Goal: Task Accomplishment & Management: Complete application form

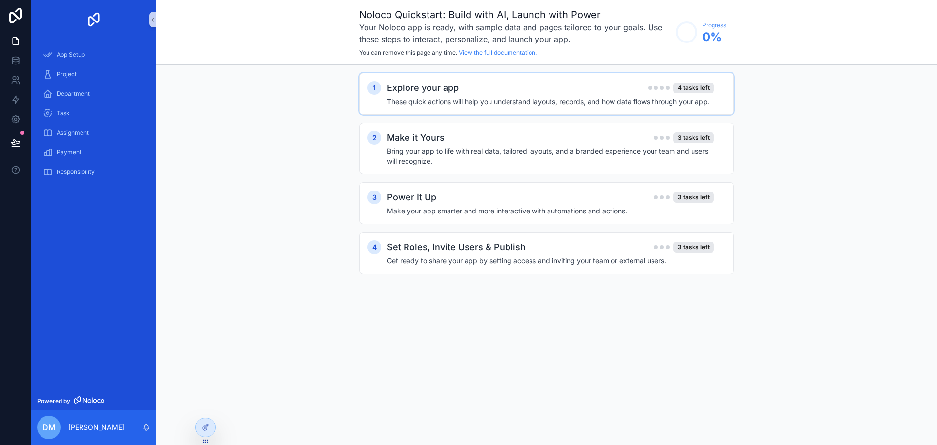
click at [467, 89] on div "Explore your app 4 tasks left" at bounding box center [550, 88] width 327 height 14
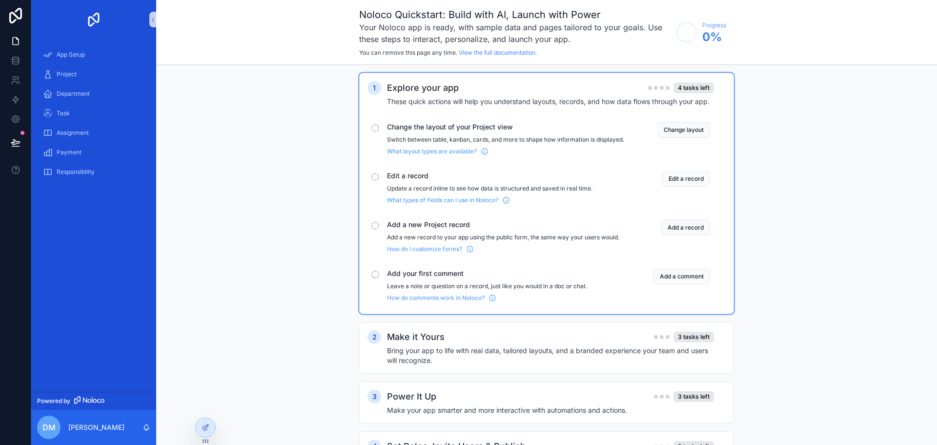
click at [467, 92] on div "Explore your app 4 tasks left" at bounding box center [550, 88] width 327 height 14
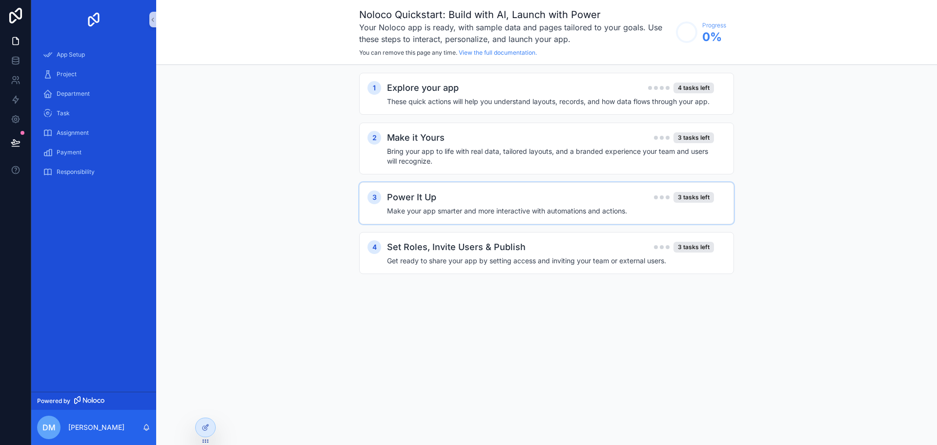
click at [467, 193] on div "Power It Up 3 tasks left" at bounding box center [550, 197] width 327 height 14
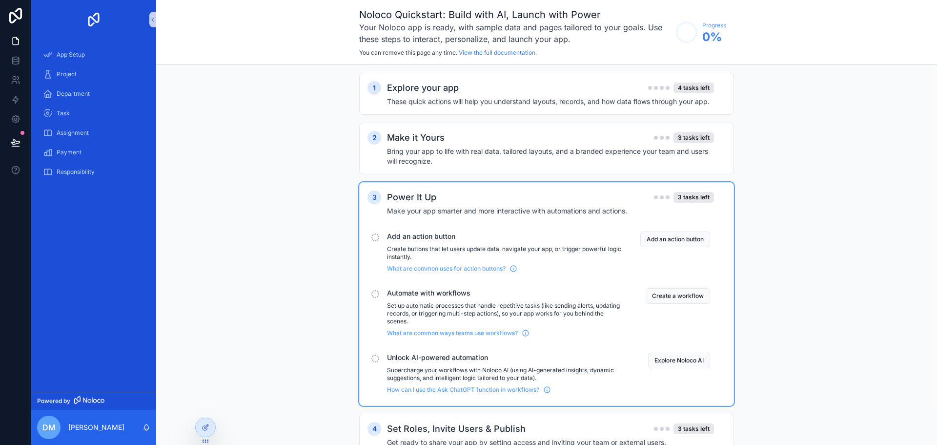
click at [467, 206] on h4 "Make your app smarter and more interactive with automations and actions." at bounding box center [550, 211] width 327 height 10
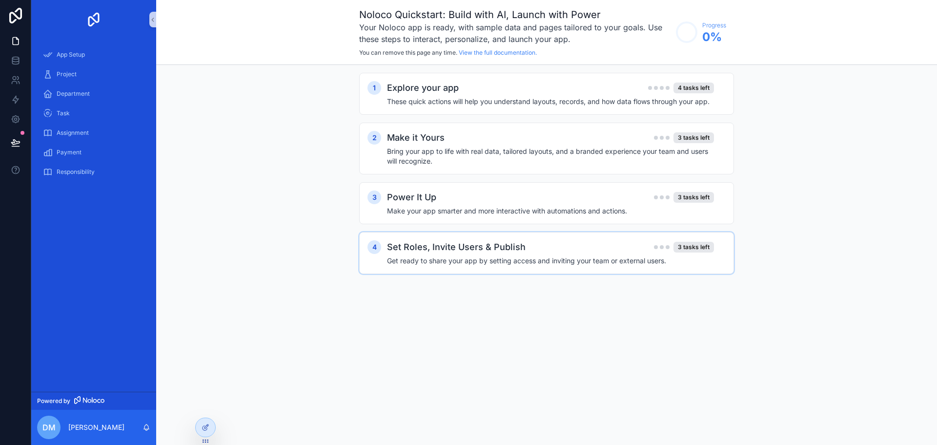
click at [455, 268] on div "4 Set Roles, Invite Users & Publish 3 tasks left Get ready to share your app by…" at bounding box center [546, 253] width 375 height 42
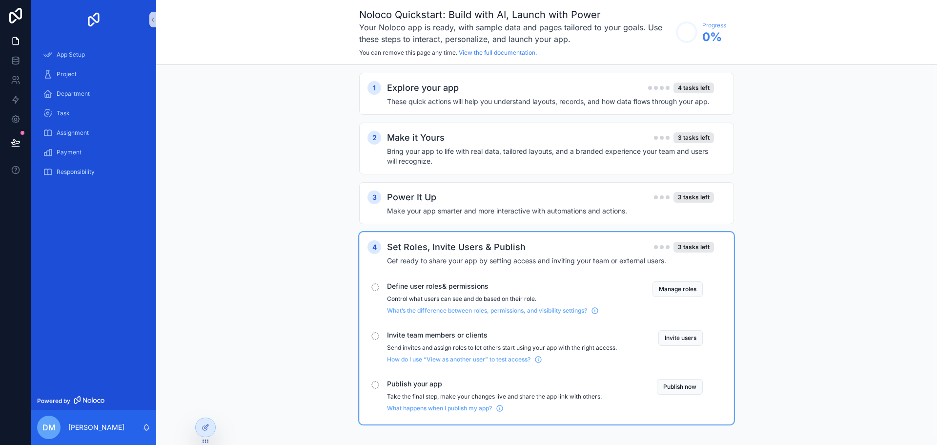
click at [467, 249] on h2 "Set Roles, Invite Users & Publish" at bounding box center [456, 247] width 139 height 14
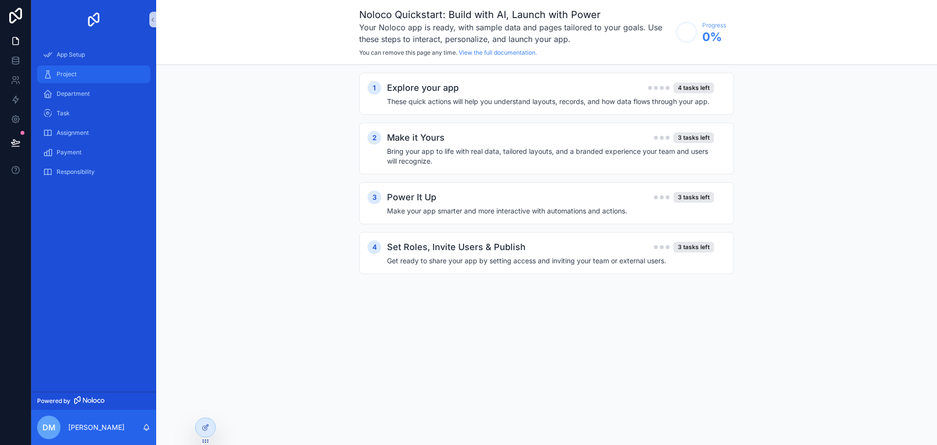
click at [67, 78] on div "Project" at bounding box center [94, 74] width 102 height 16
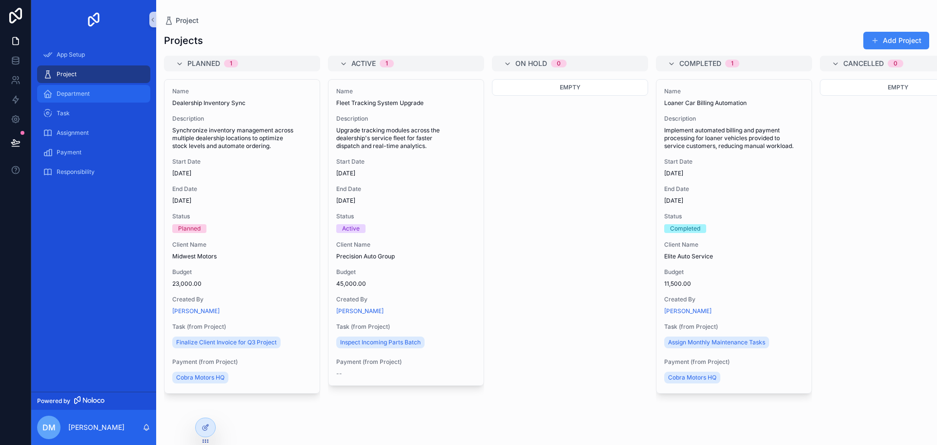
click at [70, 88] on div "Department" at bounding box center [94, 94] width 102 height 16
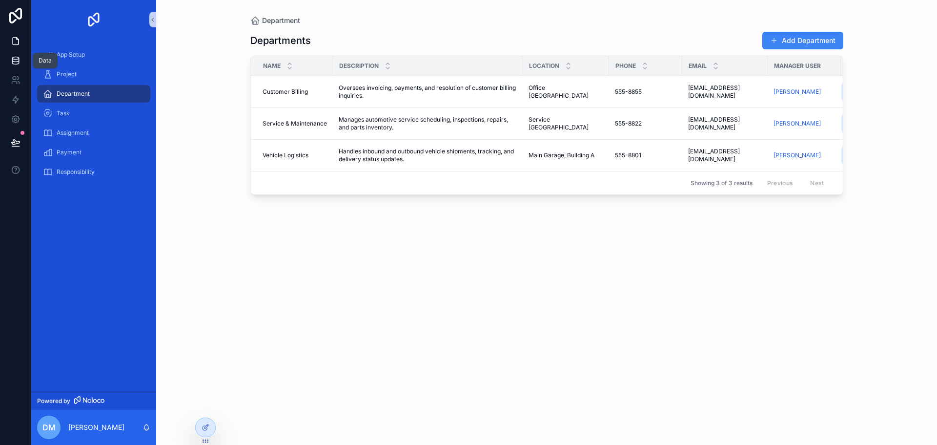
click at [17, 61] on icon at bounding box center [16, 61] width 10 height 10
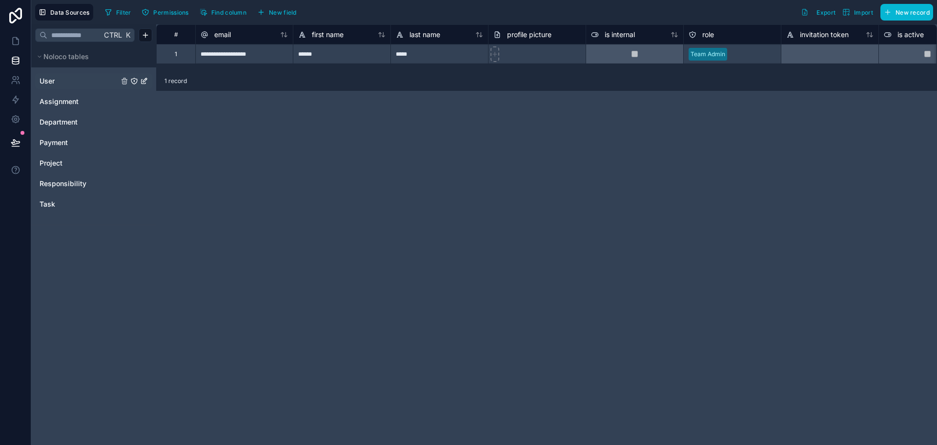
click at [60, 76] on div "User" at bounding box center [93, 81] width 117 height 16
click at [61, 165] on span "Project" at bounding box center [51, 163] width 23 height 10
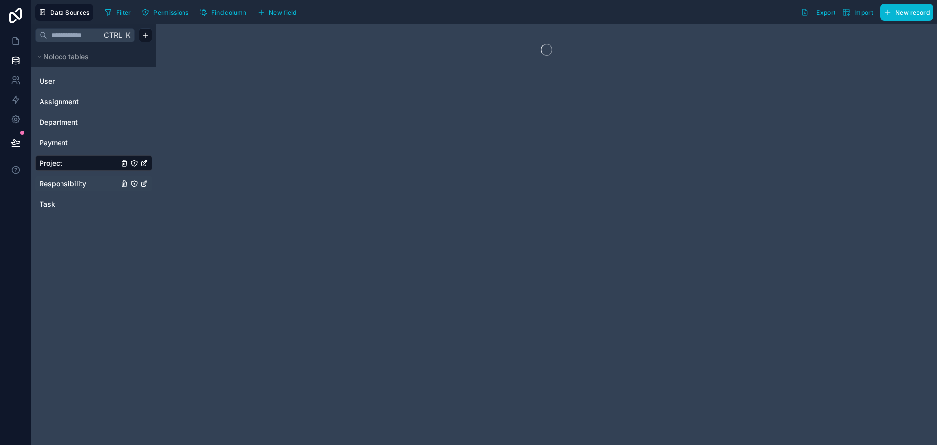
click at [62, 179] on span "Responsibility" at bounding box center [63, 184] width 47 height 10
click at [55, 208] on link "Task" at bounding box center [79, 204] width 79 height 10
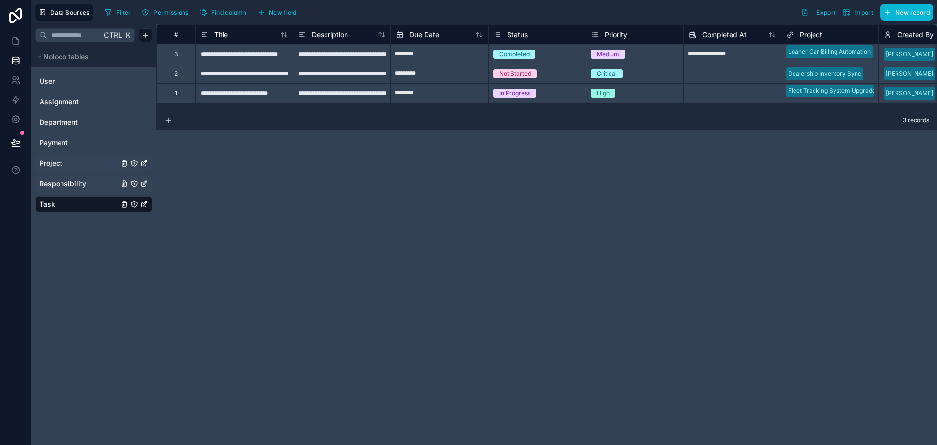
click at [65, 162] on link "Project" at bounding box center [79, 163] width 79 height 10
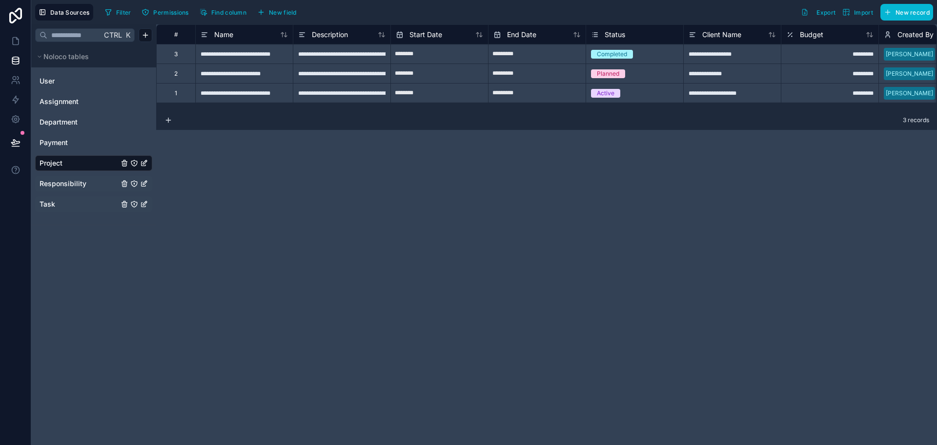
click at [235, 56] on div "**********" at bounding box center [244, 54] width 98 height 20
click at [235, 56] on input "**********" at bounding box center [244, 53] width 97 height 19
type input "*"
type input "**********"
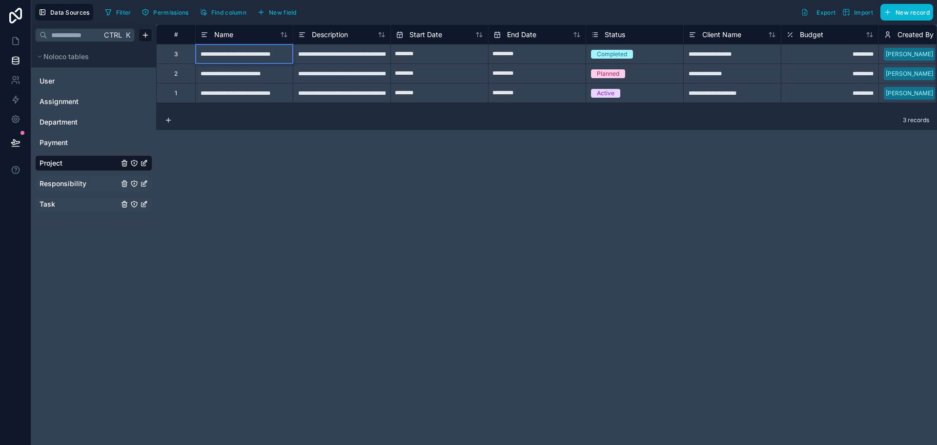
click at [235, 81] on div "**********" at bounding box center [244, 73] width 98 height 20
click at [240, 74] on div "**********" at bounding box center [244, 73] width 98 height 20
click at [240, 73] on input "**********" at bounding box center [244, 73] width 97 height 19
type input "*"
type input "**********"
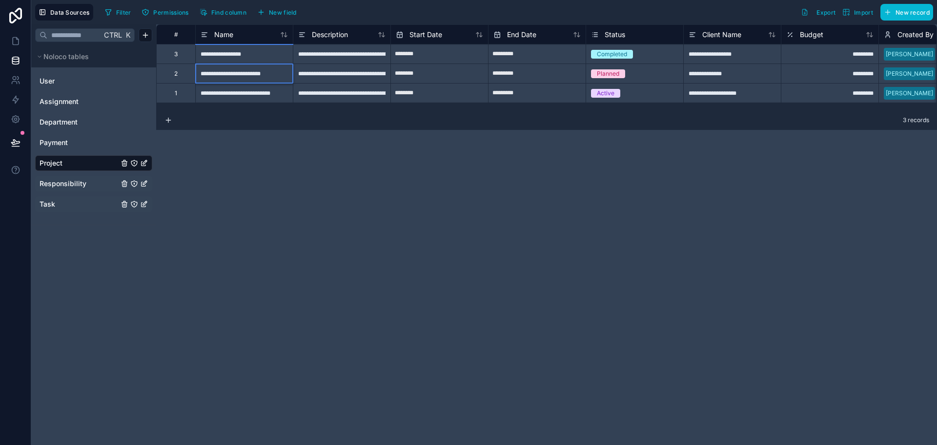
click at [249, 90] on div "**********" at bounding box center [244, 93] width 98 height 20
click at [249, 91] on div "**********" at bounding box center [244, 93] width 98 height 20
click at [249, 91] on input "**********" at bounding box center [244, 92] width 97 height 19
type input "****"
click at [302, 197] on div "**********" at bounding box center [546, 234] width 781 height 420
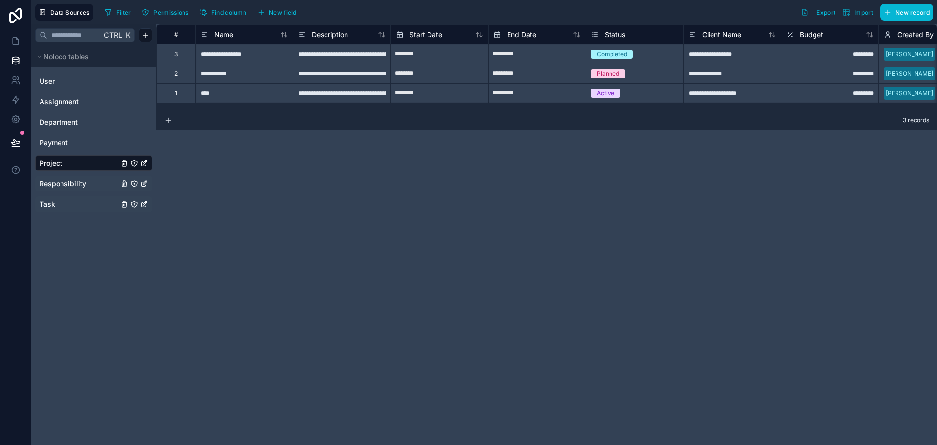
click at [467, 73] on div "Planned" at bounding box center [608, 73] width 22 height 9
click at [467, 55] on div "Completed" at bounding box center [634, 54] width 97 height 11
click at [467, 55] on div "Completed" at bounding box center [612, 54] width 30 height 9
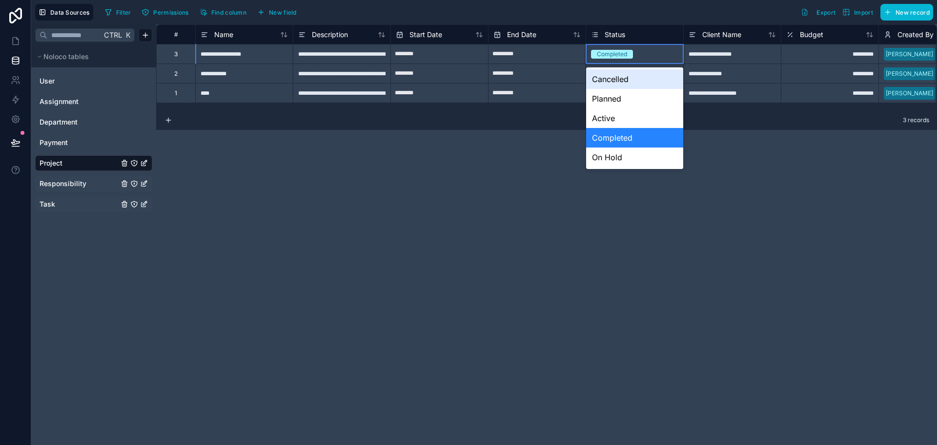
click at [467, 54] on div "Completed" at bounding box center [612, 54] width 30 height 9
click at [467, 122] on div "Active" at bounding box center [634, 118] width 97 height 20
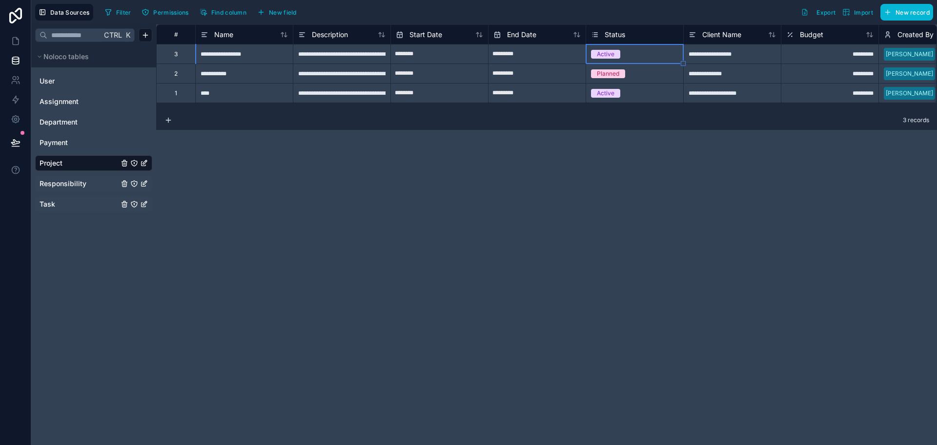
click at [467, 76] on span "Planned" at bounding box center [608, 73] width 34 height 9
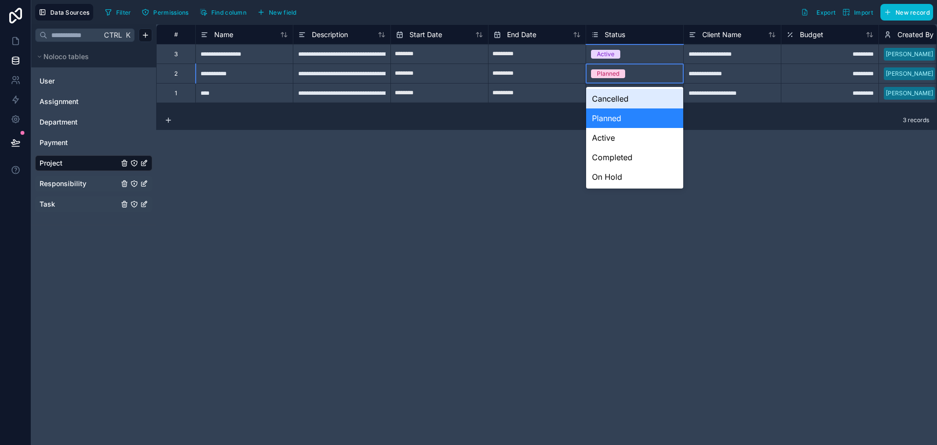
click at [467, 75] on div "Planned" at bounding box center [608, 73] width 22 height 9
click at [467, 137] on div "Active" at bounding box center [634, 138] width 97 height 20
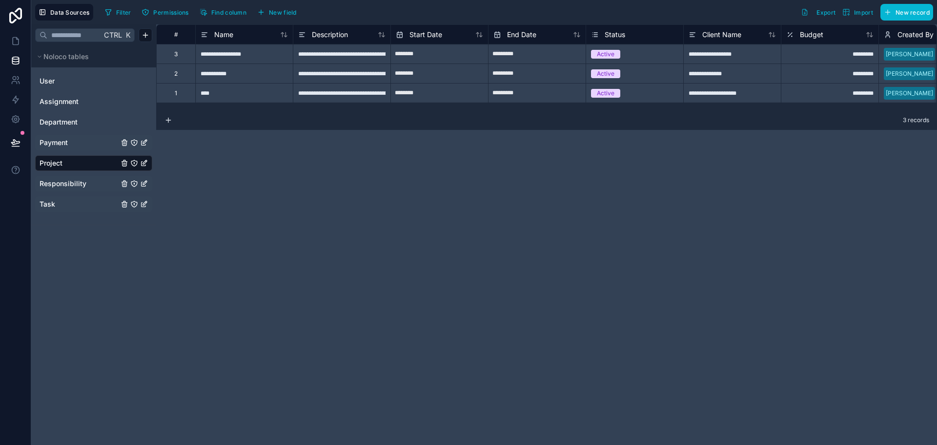
click at [46, 141] on span "Payment" at bounding box center [54, 143] width 28 height 10
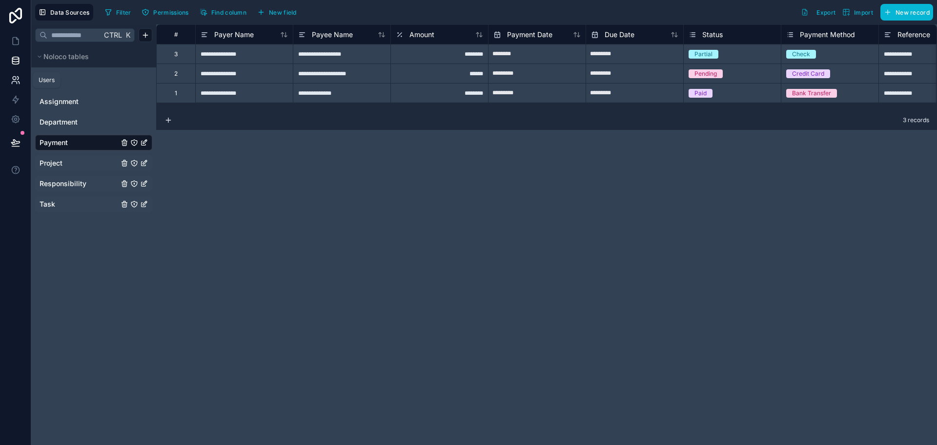
click at [12, 83] on icon at bounding box center [16, 80] width 10 height 10
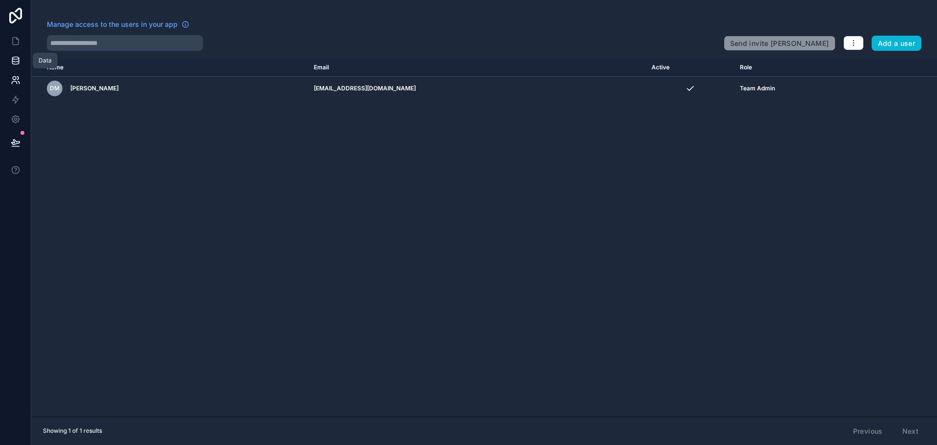
click at [16, 60] on icon at bounding box center [15, 58] width 6 height 2
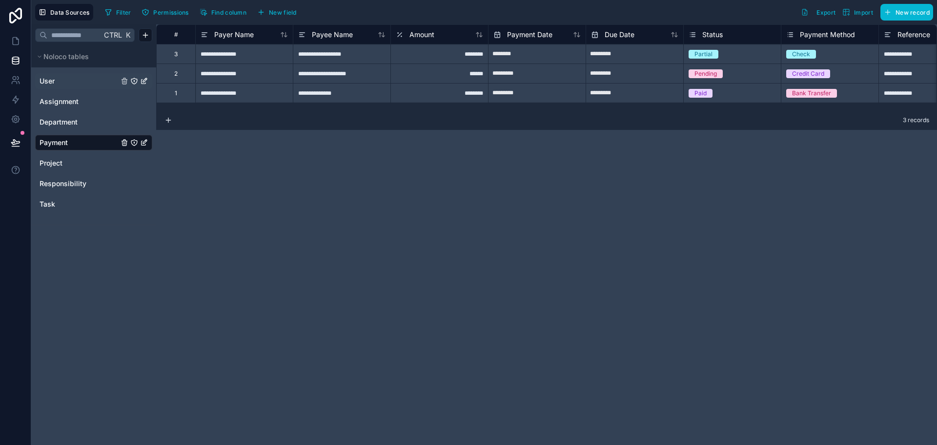
click at [59, 74] on div "User" at bounding box center [93, 81] width 117 height 16
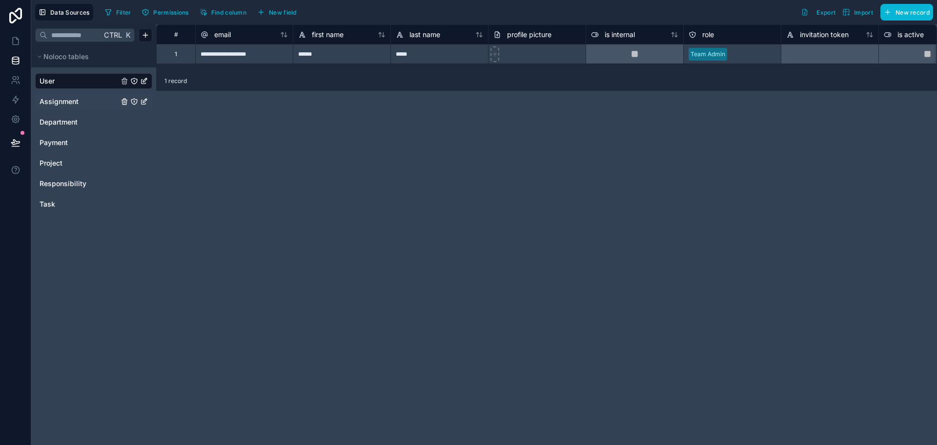
click at [73, 104] on span "Assignment" at bounding box center [59, 102] width 39 height 10
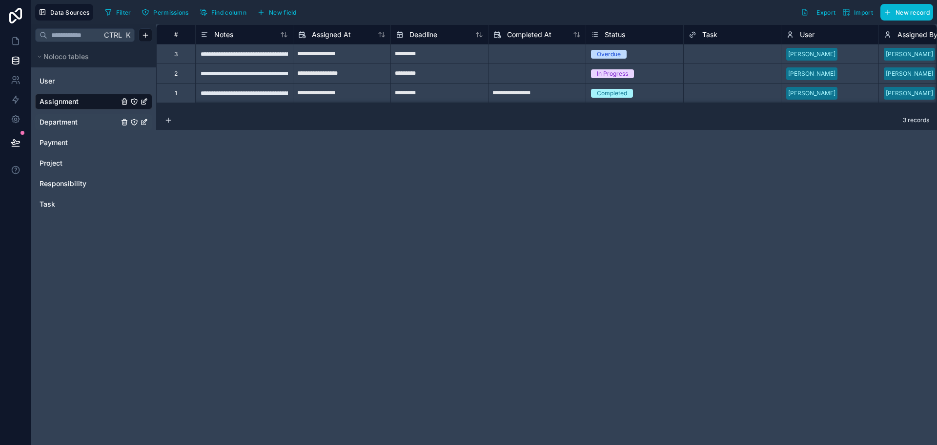
click at [74, 122] on span "Department" at bounding box center [59, 122] width 38 height 10
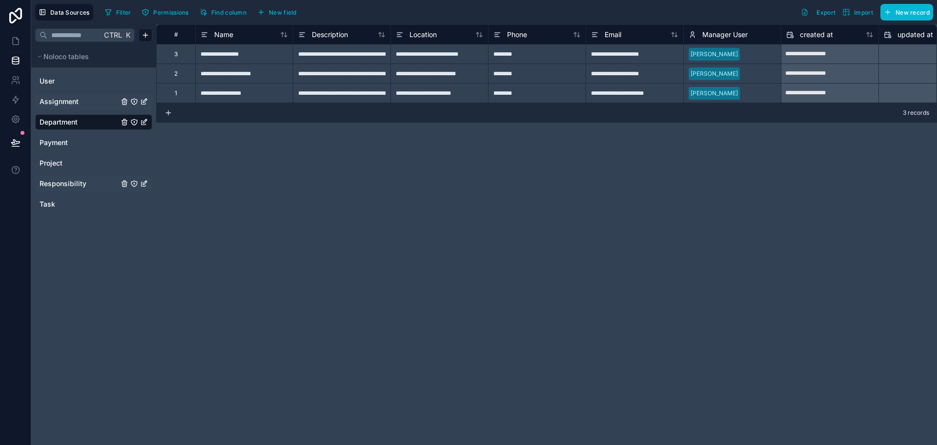
click at [62, 184] on span "Responsibility" at bounding box center [63, 184] width 47 height 10
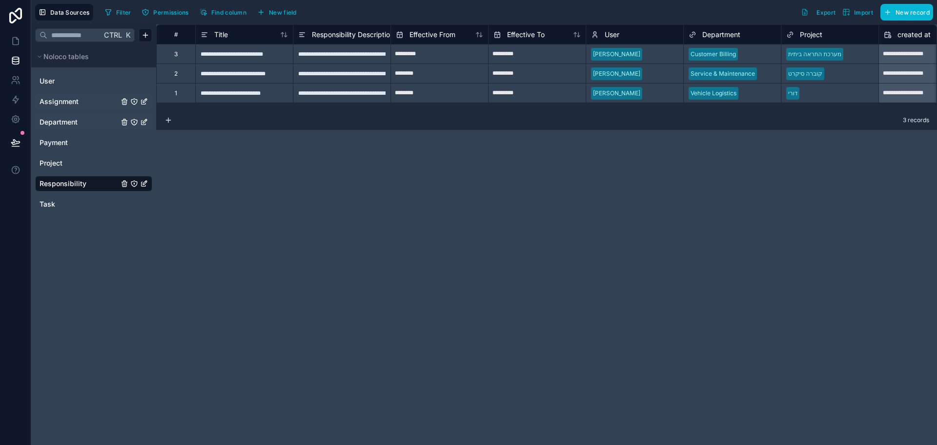
click at [56, 104] on span "Assignment" at bounding box center [59, 102] width 39 height 10
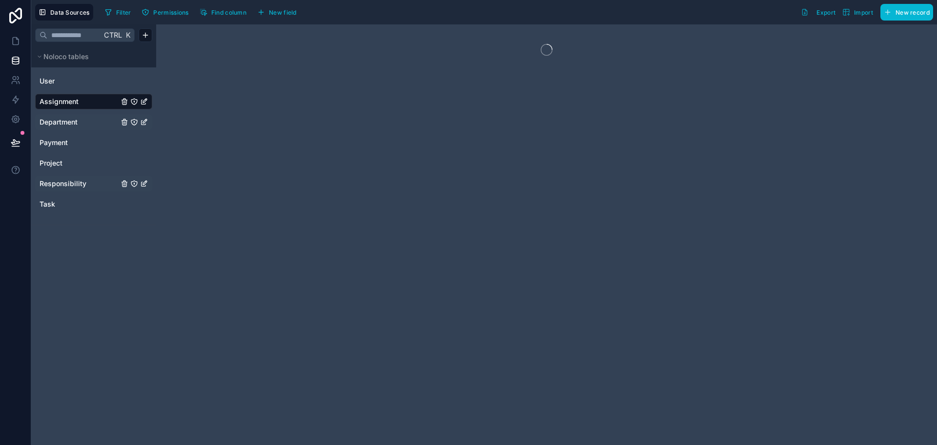
click at [56, 124] on span "Department" at bounding box center [59, 122] width 38 height 10
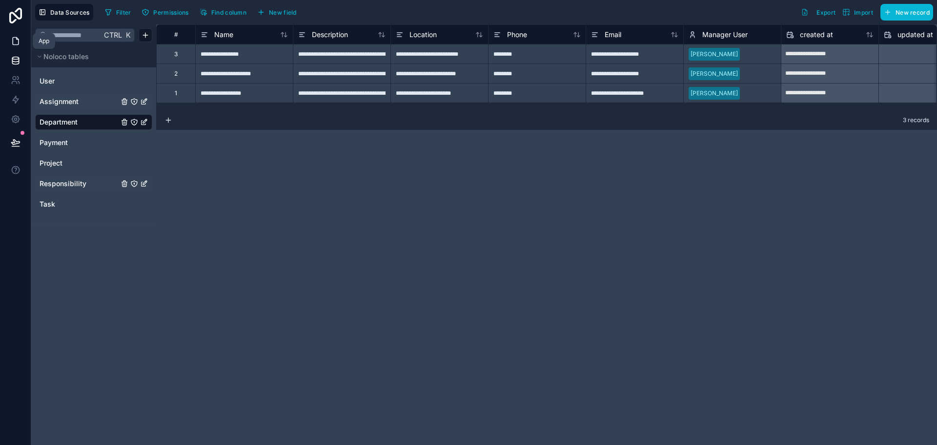
click at [14, 42] on icon at bounding box center [16, 41] width 10 height 10
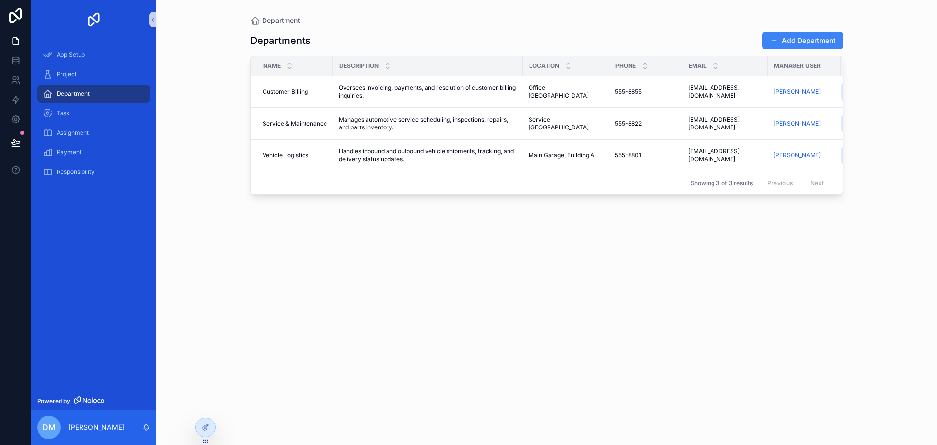
click at [331, 321] on div "Departments Add Department Name Description Location Phone Email Manager User R…" at bounding box center [546, 229] width 593 height 408
click at [206, 433] on div at bounding box center [206, 427] width 20 height 19
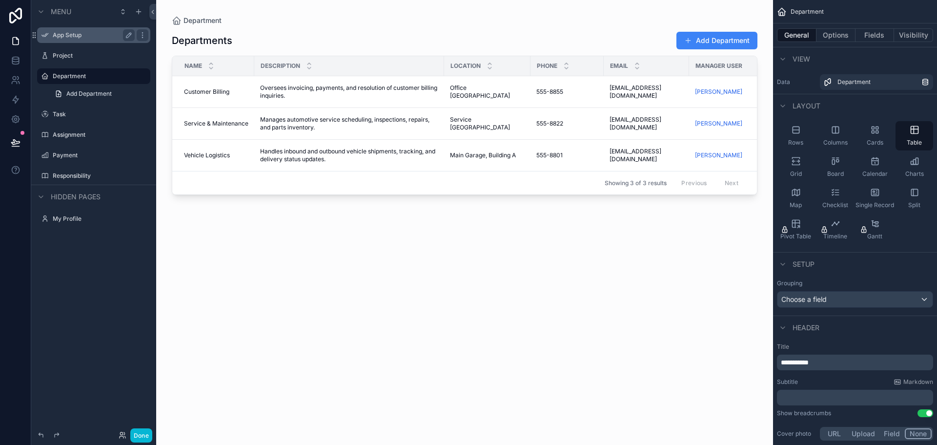
click at [74, 35] on label "App Setup" at bounding box center [92, 35] width 78 height 8
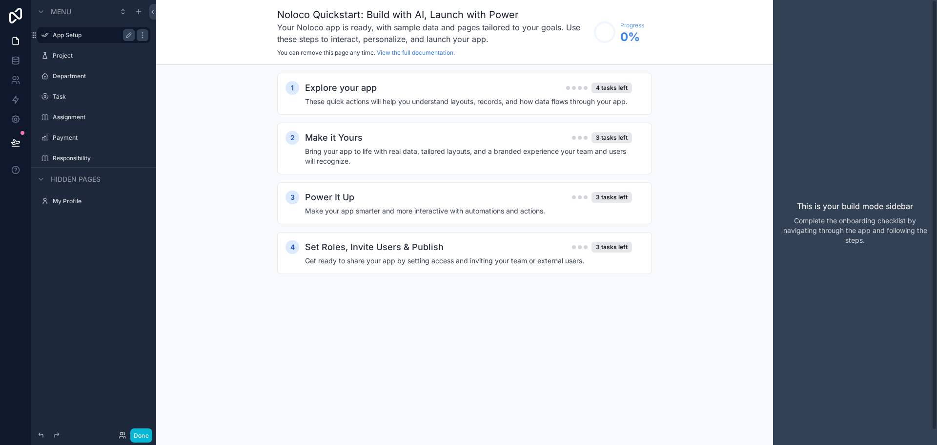
click at [467, 170] on div "This is your build mode sidebar Complete the onboarding checklist by navigating…" at bounding box center [855, 222] width 164 height 445
click at [69, 58] on label "Project" at bounding box center [92, 56] width 78 height 8
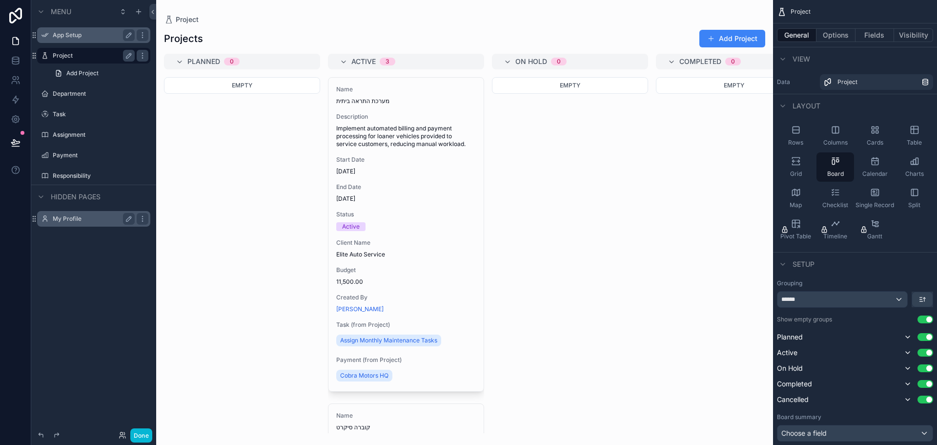
click at [75, 220] on label "My Profile" at bounding box center [92, 219] width 78 height 8
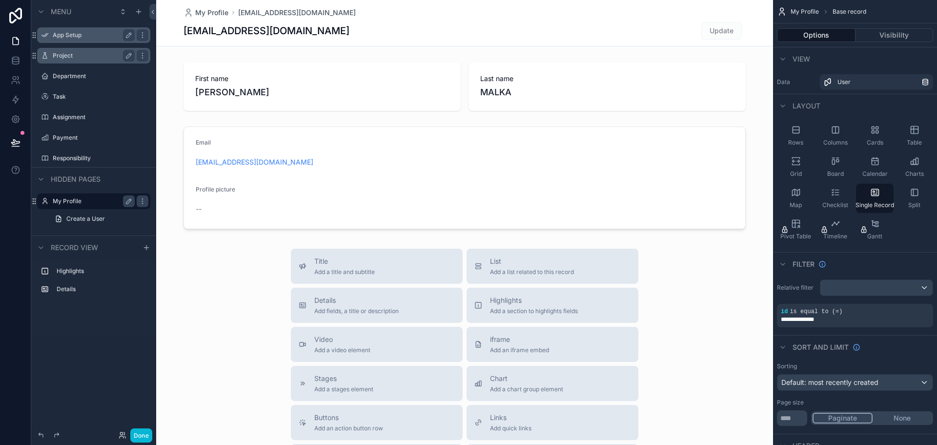
click at [83, 35] on label "App Setup" at bounding box center [92, 35] width 78 height 8
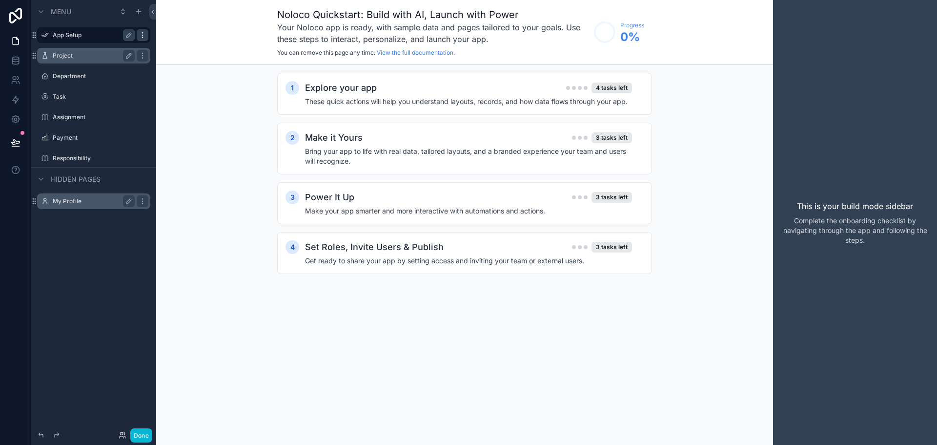
click at [144, 36] on icon "scrollable content" at bounding box center [143, 35] width 8 height 8
click at [100, 55] on label "Project" at bounding box center [92, 56] width 78 height 8
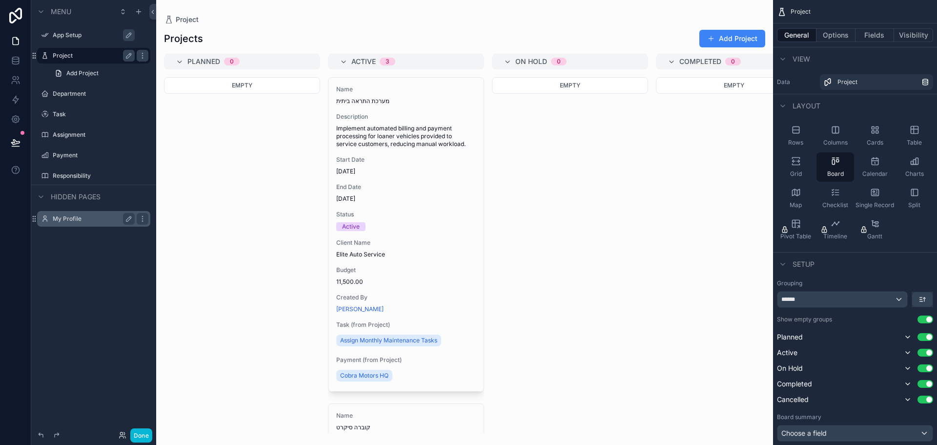
click at [467, 36] on div "scrollable content" at bounding box center [464, 222] width 617 height 445
click at [467, 34] on button "Add Project" at bounding box center [733, 39] width 66 height 18
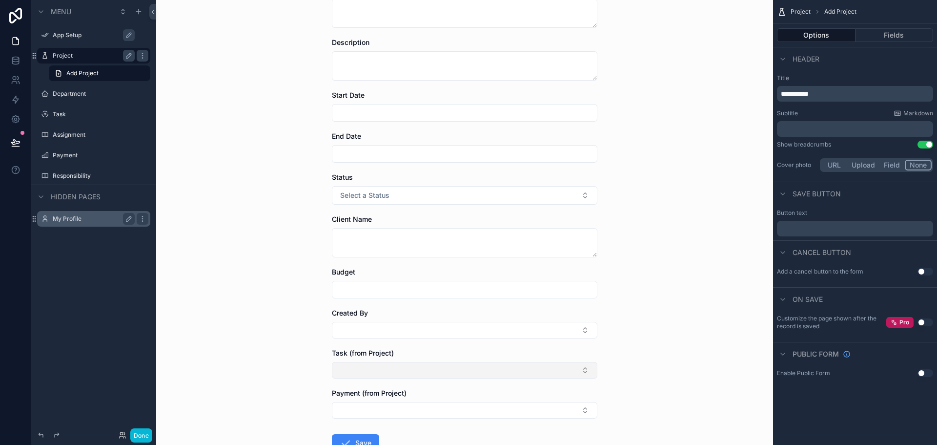
scroll to position [143, 0]
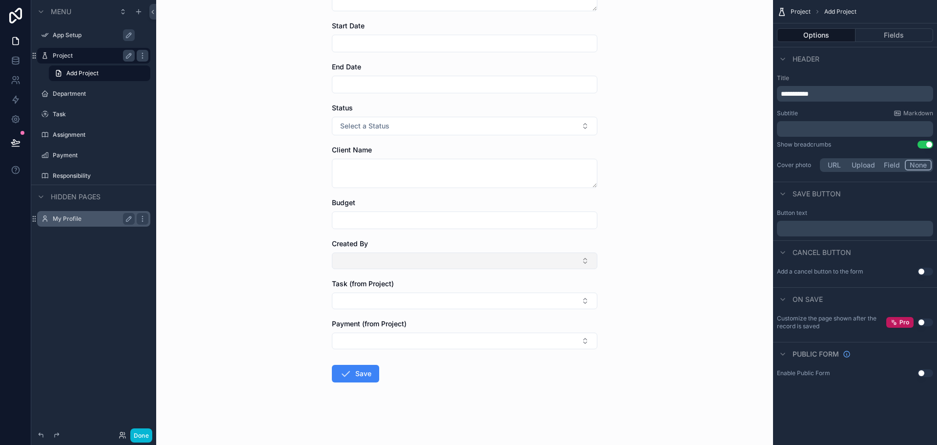
click at [419, 263] on button "Select Button" at bounding box center [465, 260] width 266 height 17
click at [345, 301] on button "Select Button" at bounding box center [465, 300] width 266 height 17
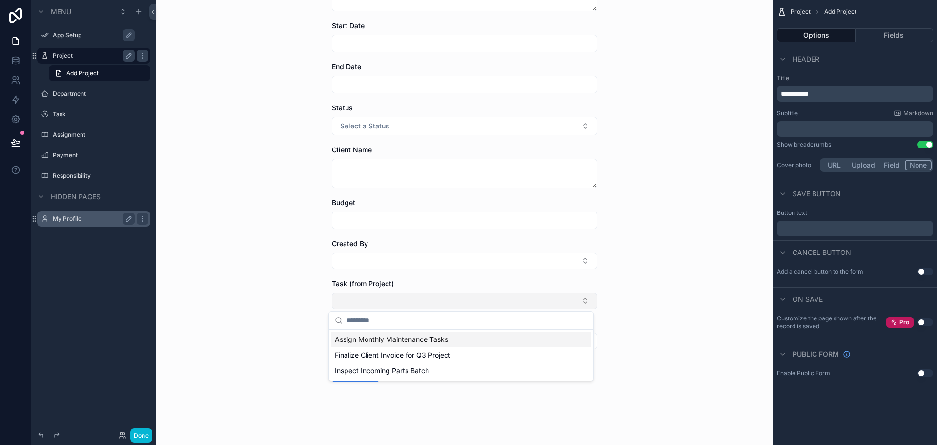
click at [345, 301] on button "Select Button" at bounding box center [465, 300] width 266 height 17
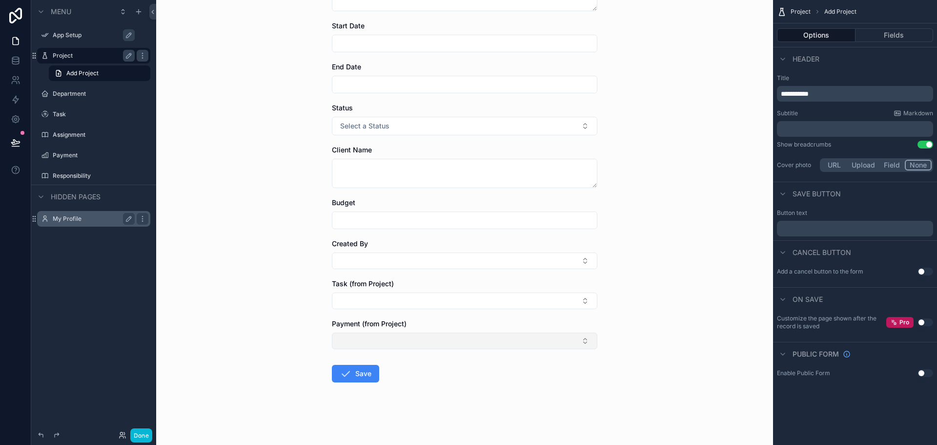
click at [397, 341] on button "Select Button" at bounding box center [465, 340] width 266 height 17
click at [225, 270] on div "Project Add Project Add Project Name Description Start Date End Date Status Sel…" at bounding box center [464, 79] width 617 height 445
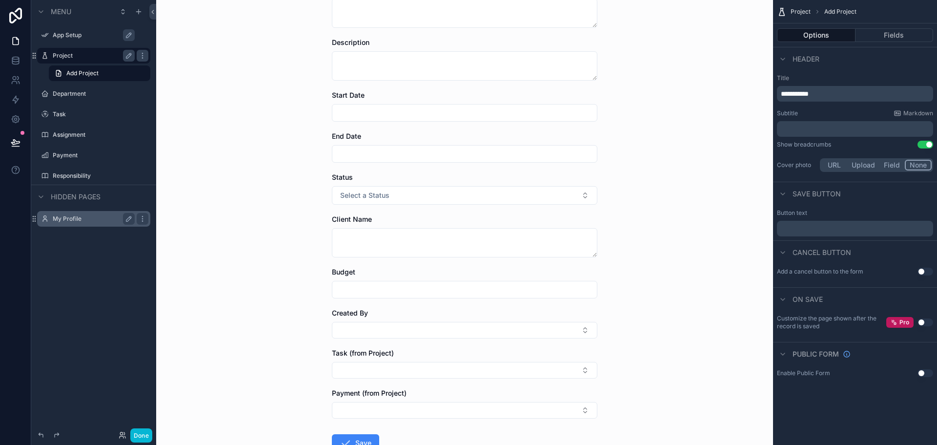
scroll to position [0, 0]
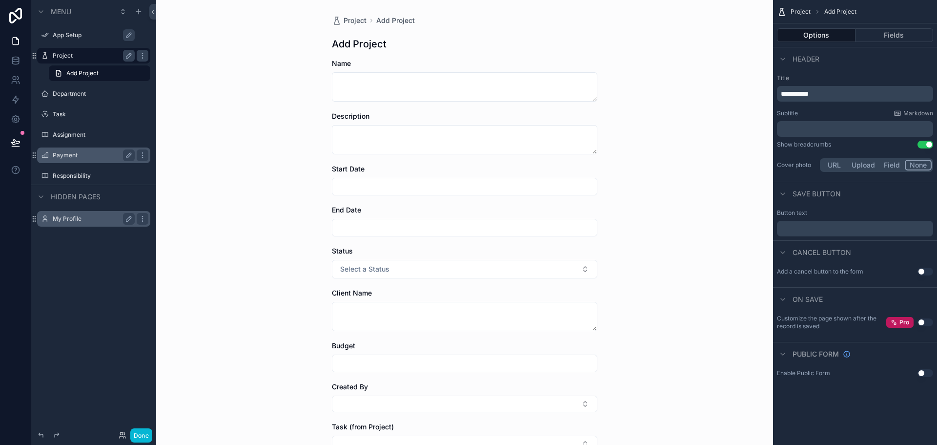
click at [94, 149] on div "Payment" at bounding box center [93, 155] width 109 height 16
click at [145, 155] on icon "scrollable content" at bounding box center [143, 155] width 8 height 8
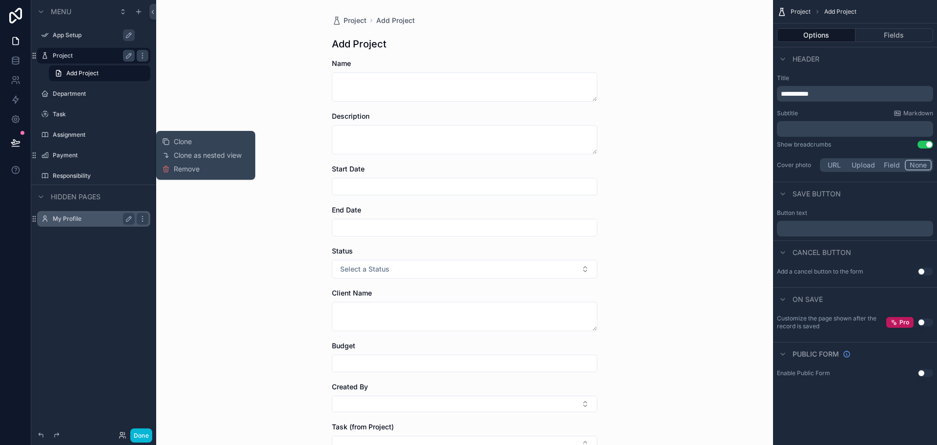
click at [202, 168] on div "Clone Clone as nested view Remove" at bounding box center [205, 155] width 87 height 41
click at [186, 169] on span "Remove" at bounding box center [187, 169] width 26 height 10
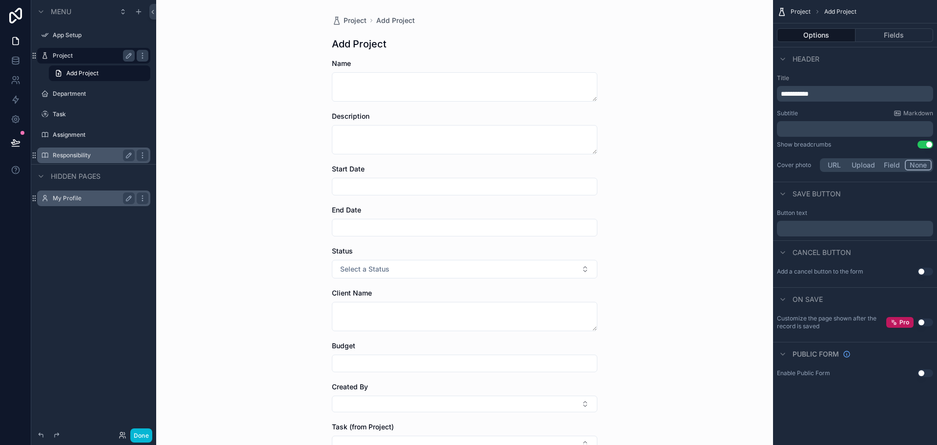
click at [90, 152] on label "Responsibility" at bounding box center [92, 155] width 78 height 8
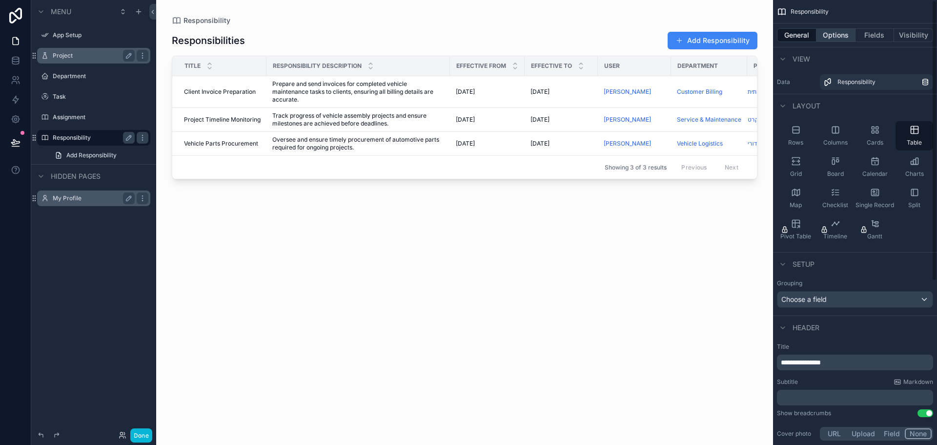
click at [467, 38] on button "Options" at bounding box center [836, 35] width 39 height 14
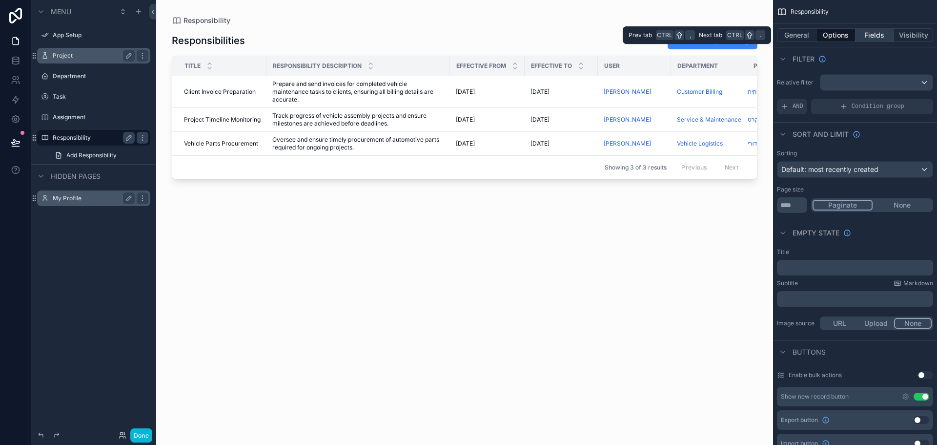
drag, startPoint x: 877, startPoint y: 37, endPoint x: 887, endPoint y: 37, distance: 9.8
click at [467, 37] on button "Fields" at bounding box center [875, 35] width 39 height 14
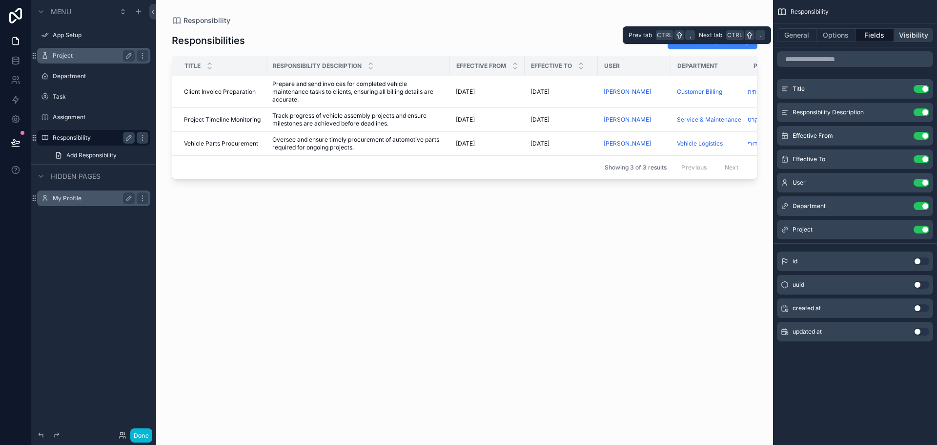
click at [467, 32] on button "Visibility" at bounding box center [913, 35] width 39 height 14
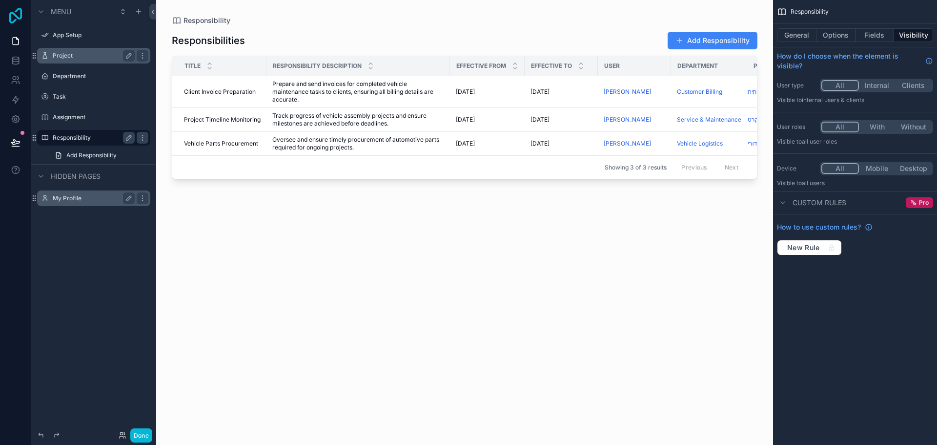
click at [6, 21] on icon at bounding box center [16, 16] width 20 height 16
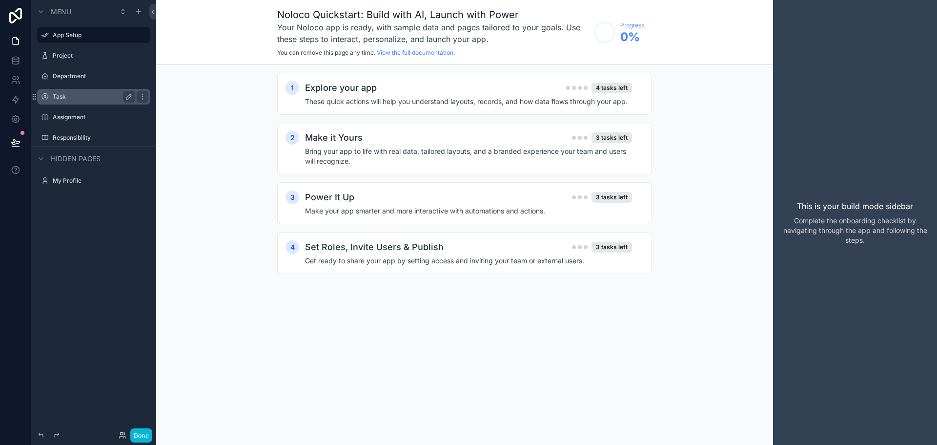
click at [56, 92] on div "Task" at bounding box center [94, 97] width 82 height 12
click at [56, 93] on label "Task" at bounding box center [92, 97] width 78 height 8
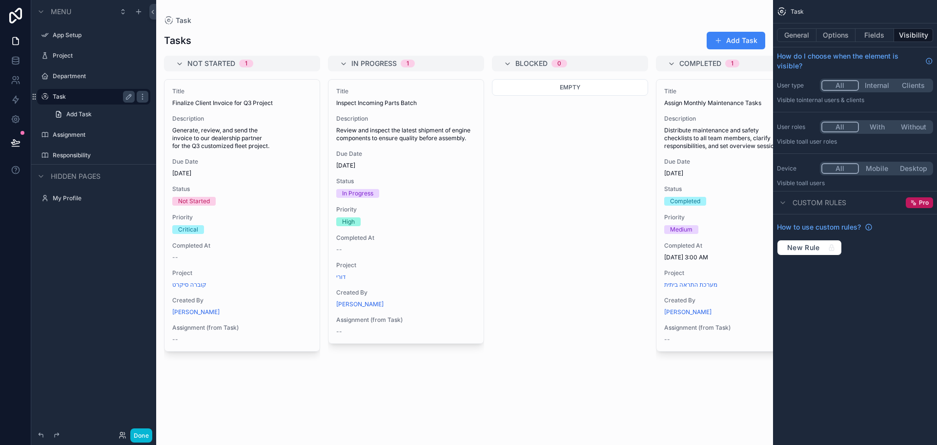
click at [194, 122] on div "scrollable content" at bounding box center [464, 222] width 617 height 445
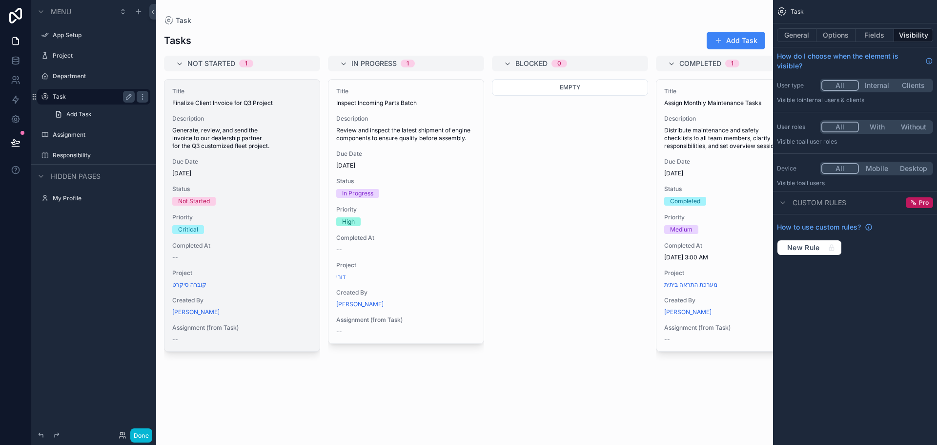
click at [179, 338] on div "--" at bounding box center [242, 339] width 140 height 8
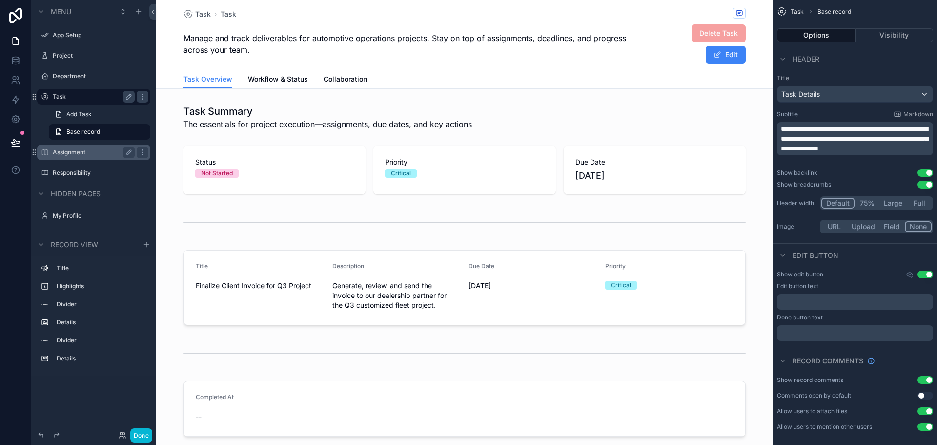
click at [74, 155] on label "Assignment" at bounding box center [92, 152] width 78 height 8
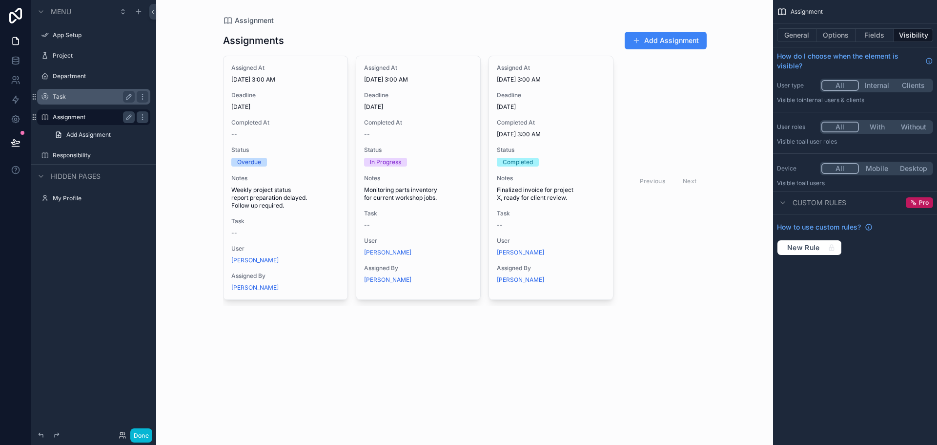
click at [249, 291] on div "scrollable content" at bounding box center [464, 168] width 499 height 337
click at [64, 99] on label "Task" at bounding box center [92, 97] width 78 height 8
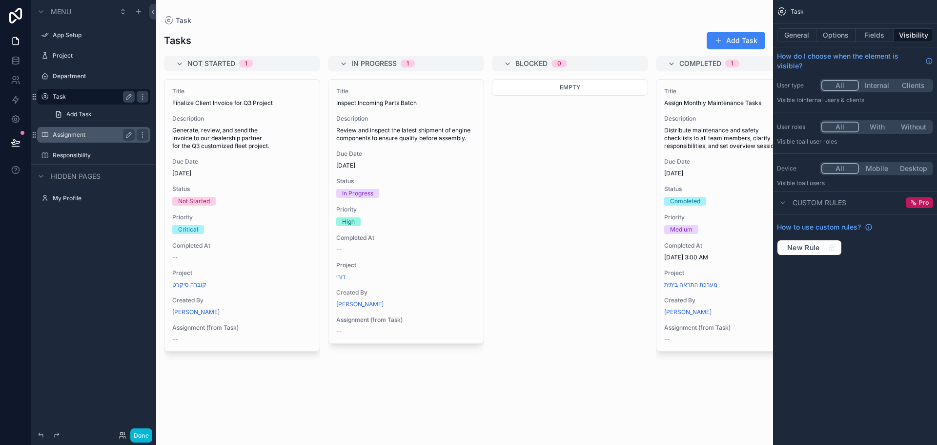
click at [754, 43] on div "scrollable content" at bounding box center [464, 222] width 617 height 445
click at [739, 39] on button "Add Task" at bounding box center [736, 41] width 59 height 18
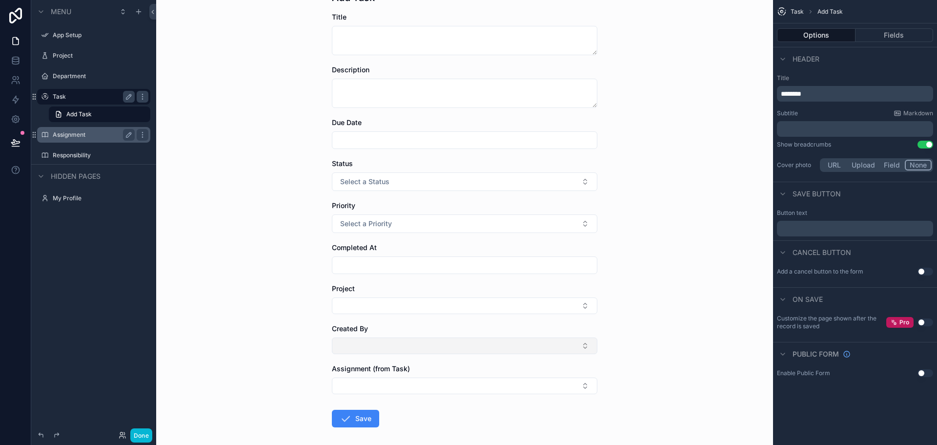
scroll to position [91, 0]
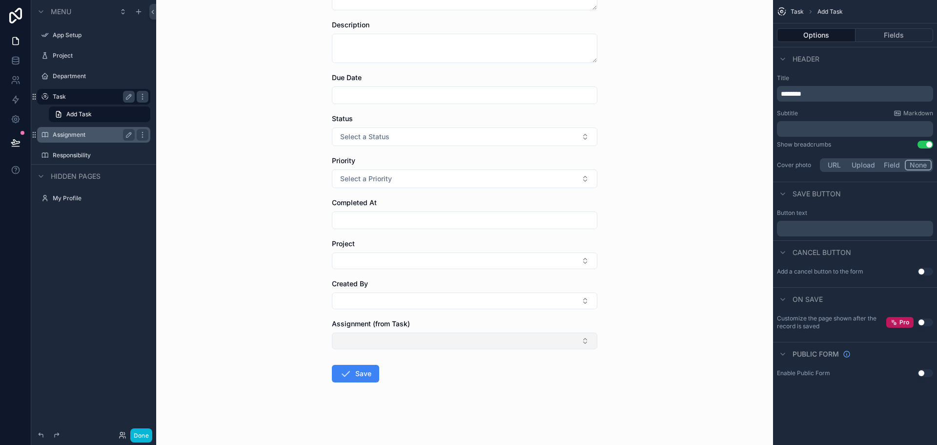
click at [377, 341] on button "Select Button" at bounding box center [465, 340] width 266 height 17
drag, startPoint x: 296, startPoint y: 243, endPoint x: 300, endPoint y: 236, distance: 7.9
click at [296, 243] on div "Task Add Task Add Task Title Description Due Date Status Select a Status Priori…" at bounding box center [464, 131] width 617 height 445
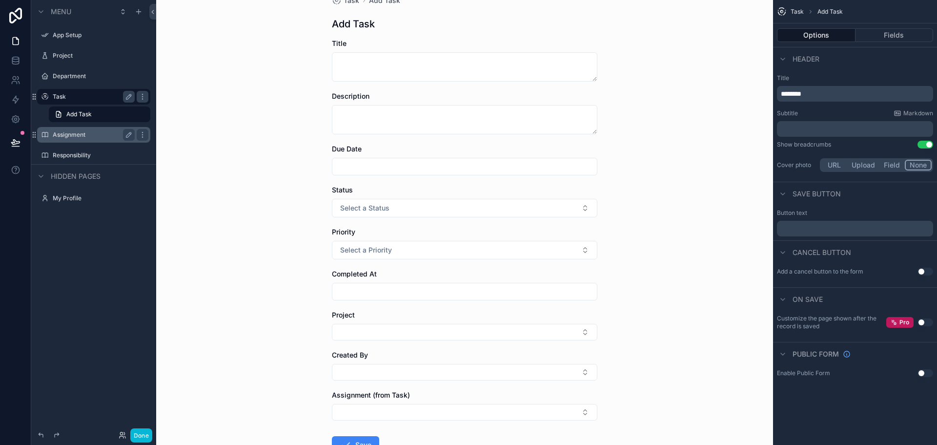
scroll to position [0, 0]
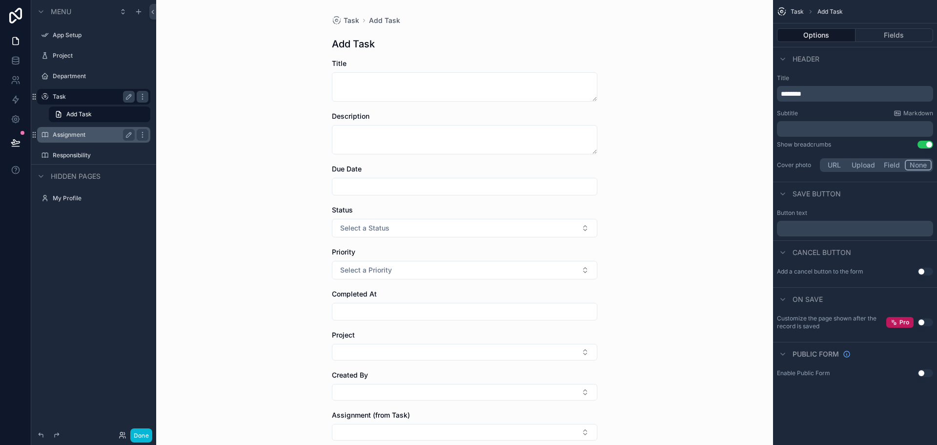
click at [608, 36] on div "Task Add Task Add Task Title Description Due Date Status Select a Status Priori…" at bounding box center [464, 222] width 617 height 445
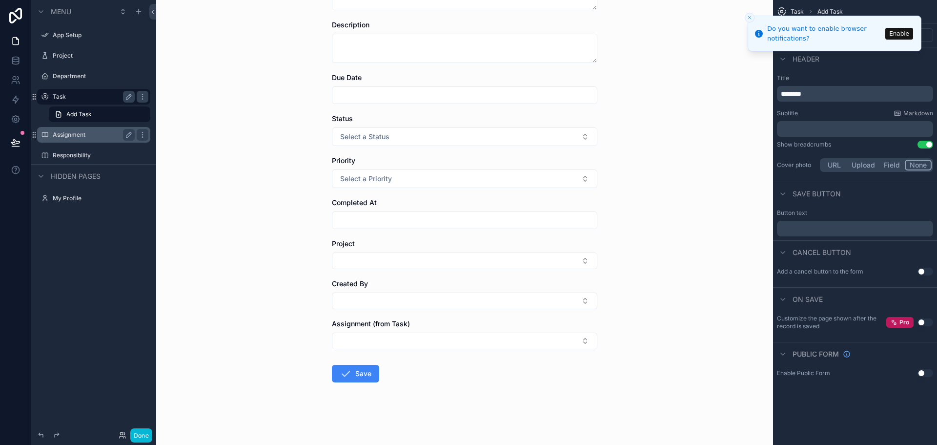
click at [748, 19] on icon "Close toast" at bounding box center [750, 18] width 6 height 6
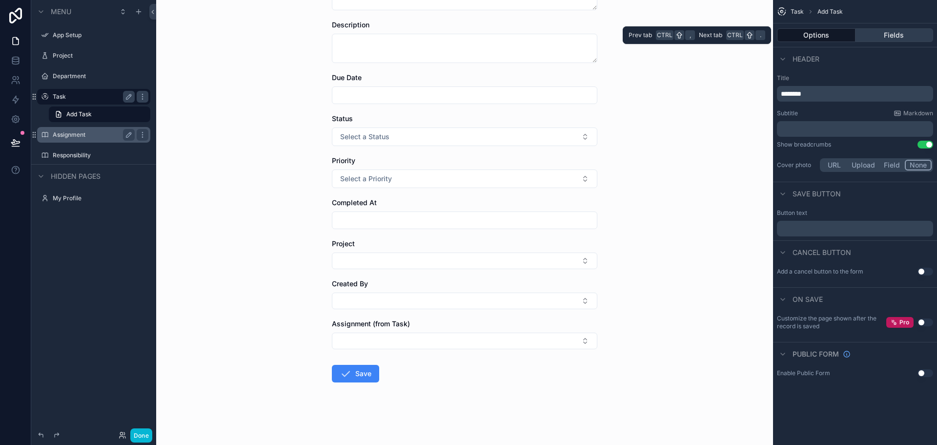
click at [900, 36] on button "Fields" at bounding box center [895, 35] width 78 height 14
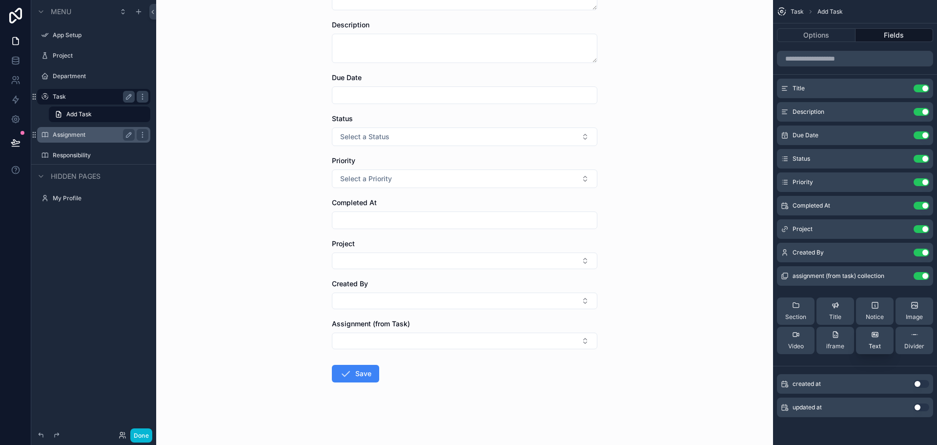
click at [873, 340] on div "Text" at bounding box center [875, 341] width 12 height 20
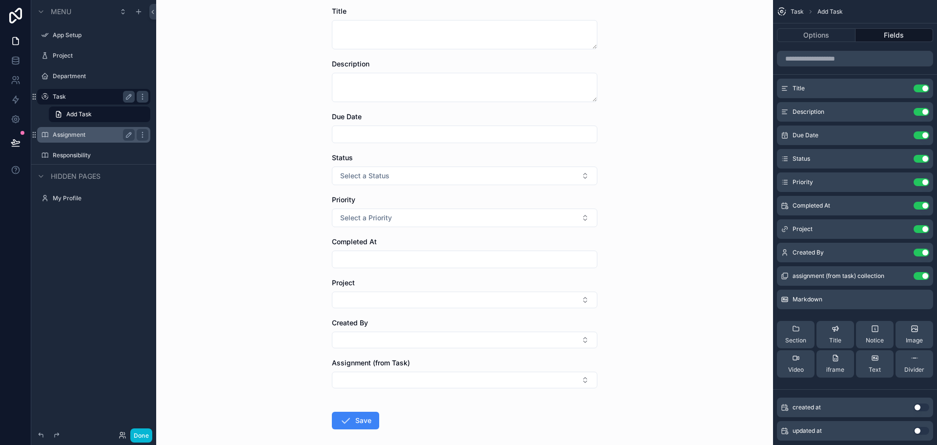
scroll to position [0, 0]
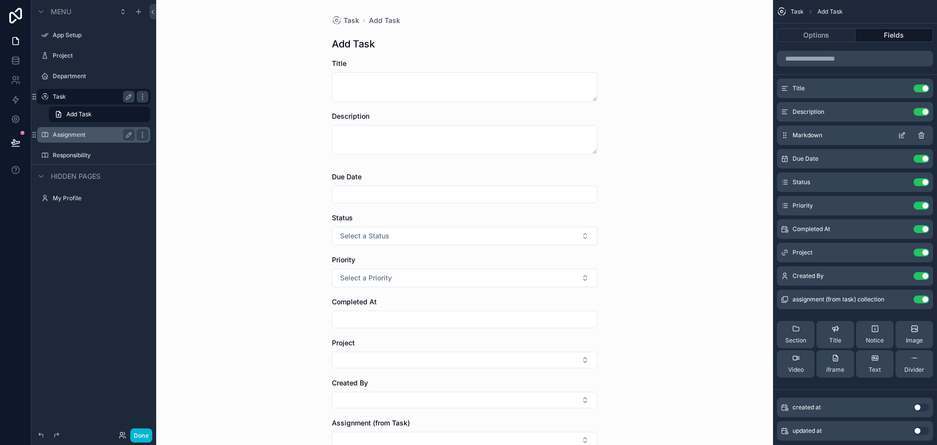
click at [809, 138] on span "Markdown" at bounding box center [808, 135] width 30 height 8
click at [904, 136] on icon "scrollable content" at bounding box center [902, 135] width 8 height 8
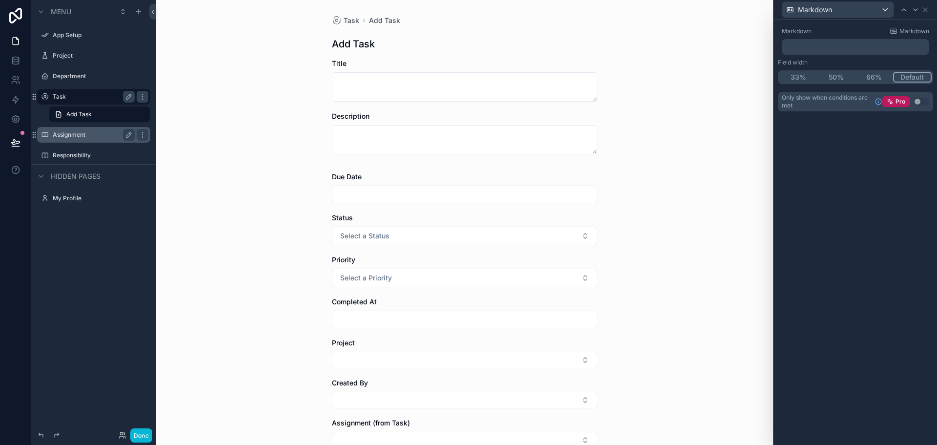
click at [801, 34] on label "Markdown" at bounding box center [797, 31] width 30 height 8
click at [801, 31] on label "Markdown" at bounding box center [797, 31] width 30 height 8
click at [807, 49] on p "﻿" at bounding box center [857, 47] width 142 height 10
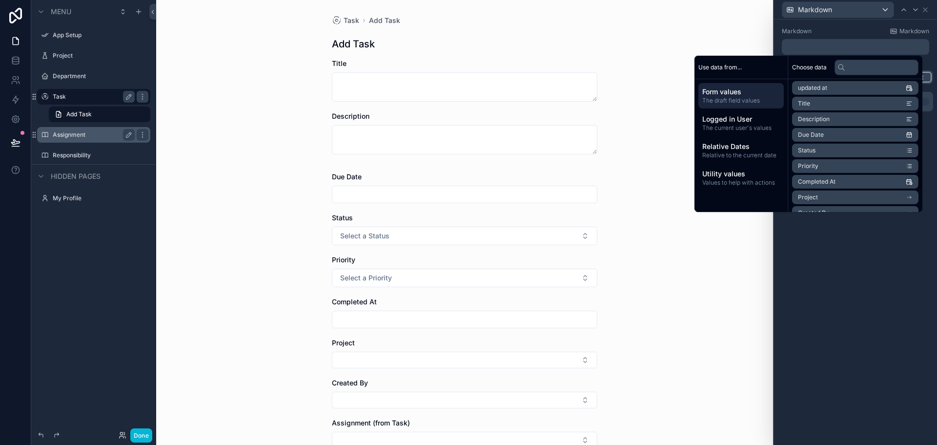
scroll to position [92, 0]
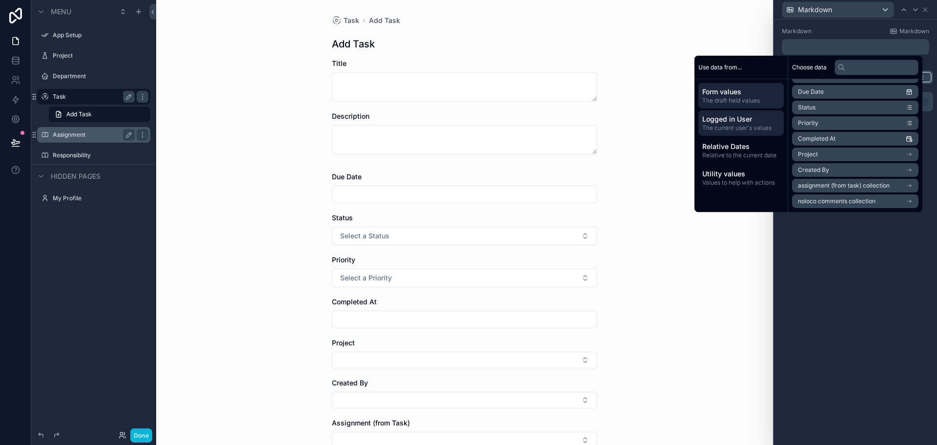
click at [752, 118] on span "Logged in User" at bounding box center [742, 119] width 78 height 10
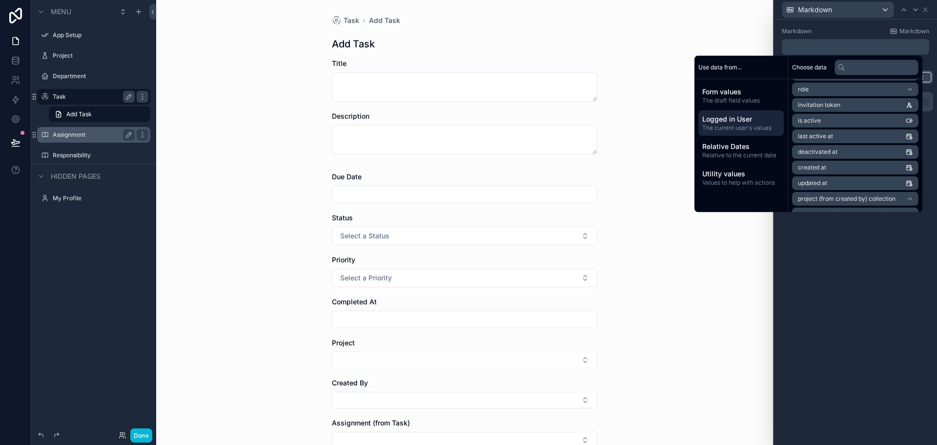
scroll to position [0, 0]
click at [723, 143] on span "Relative Dates" at bounding box center [742, 147] width 78 height 10
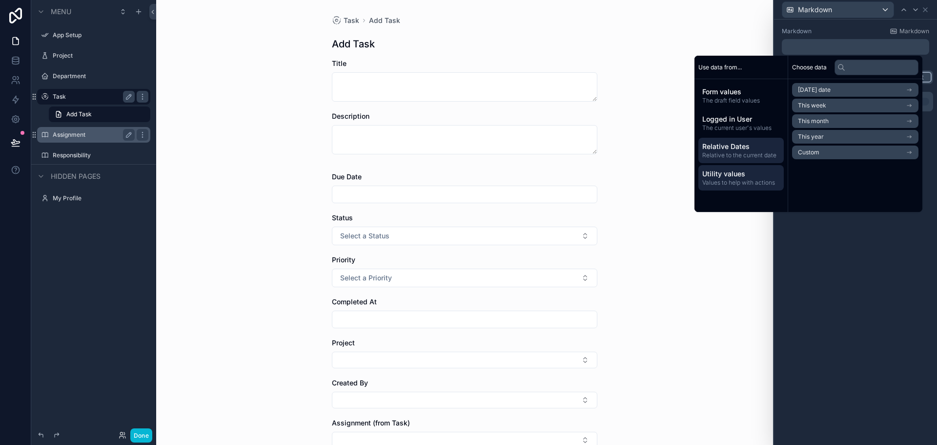
click at [739, 179] on span "Values to help with actions" at bounding box center [742, 183] width 78 height 8
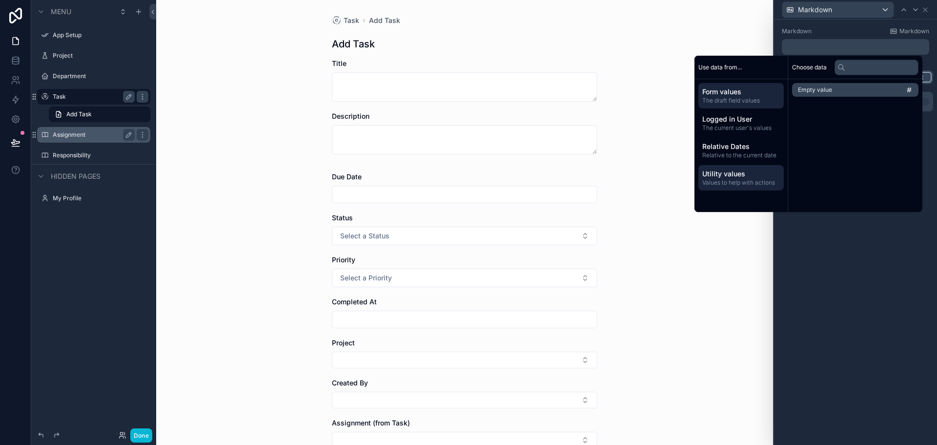
click at [763, 95] on span "Form values" at bounding box center [742, 92] width 78 height 10
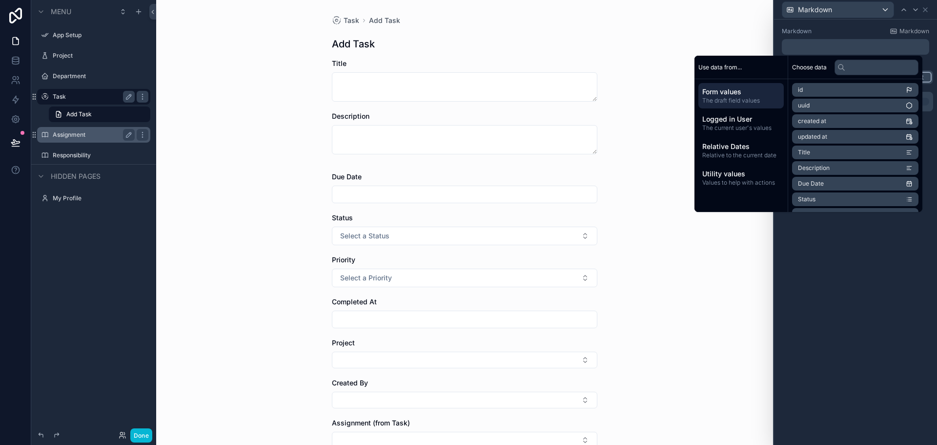
click at [753, 38] on div "Task Add Task Add Task Title Description Due Date Status Select a Status Priori…" at bounding box center [464, 222] width 617 height 445
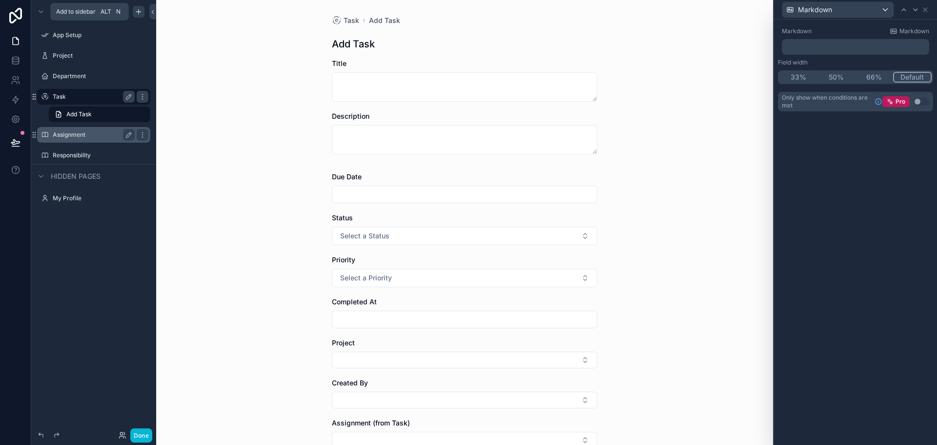
click at [136, 11] on icon "scrollable content" at bounding box center [139, 12] width 8 height 8
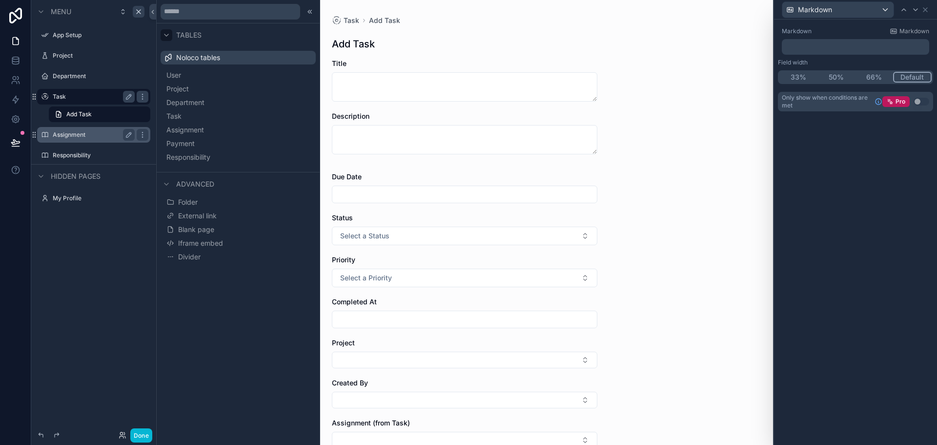
click at [165, 33] on icon at bounding box center [167, 35] width 8 height 8
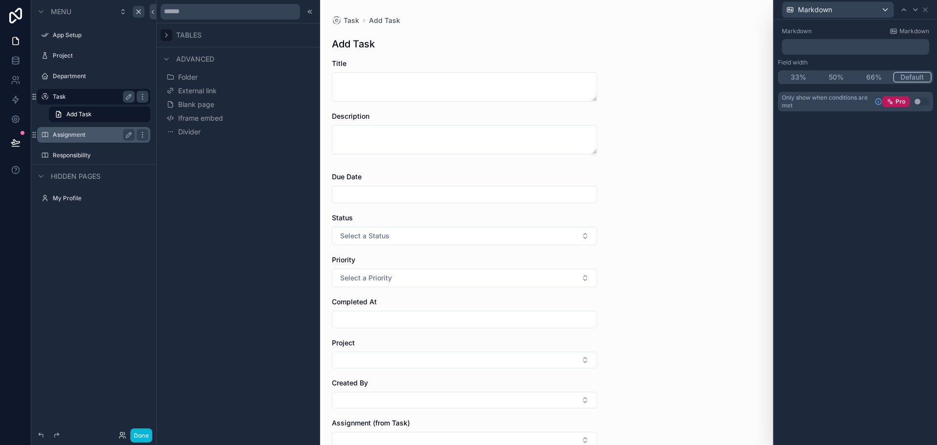
click at [165, 33] on icon at bounding box center [167, 35] width 8 height 8
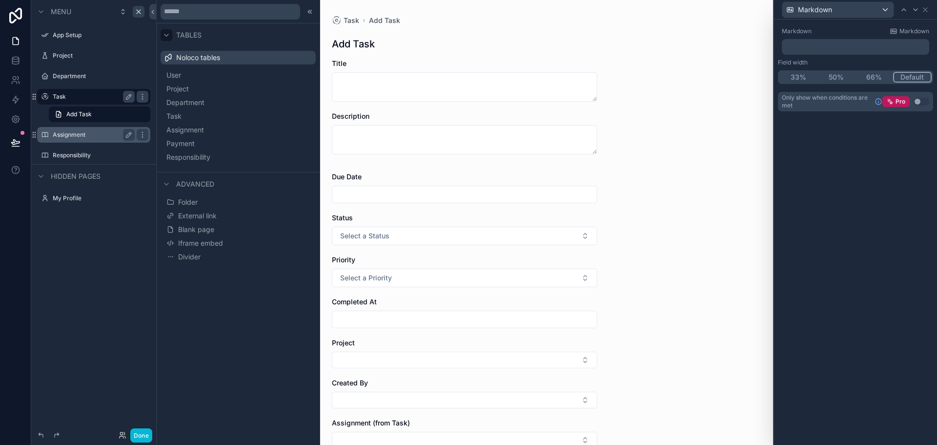
click at [203, 59] on span "Noloco tables" at bounding box center [198, 58] width 44 height 10
click at [66, 243] on div "Menu App Setup Project Department Task Add Task Assignment Responsibility Hidde…" at bounding box center [93, 216] width 125 height 433
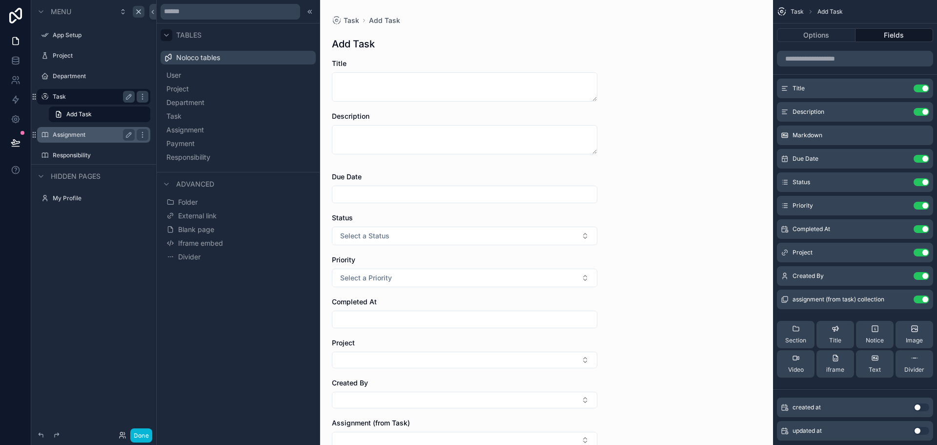
click at [81, 134] on label "Assignment" at bounding box center [92, 135] width 78 height 8
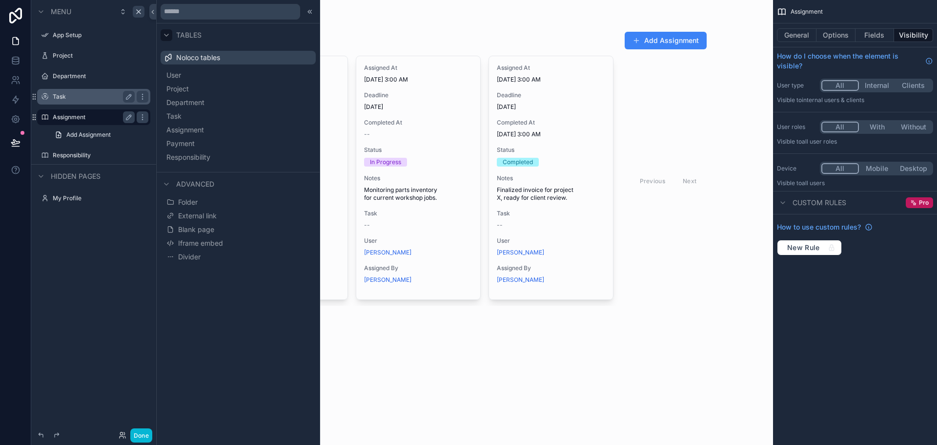
click at [598, 375] on div "Assignment Assignments Add Assignment Assigned At 9/7/2025 3:00 AM Deadline 9/1…" at bounding box center [464, 222] width 617 height 445
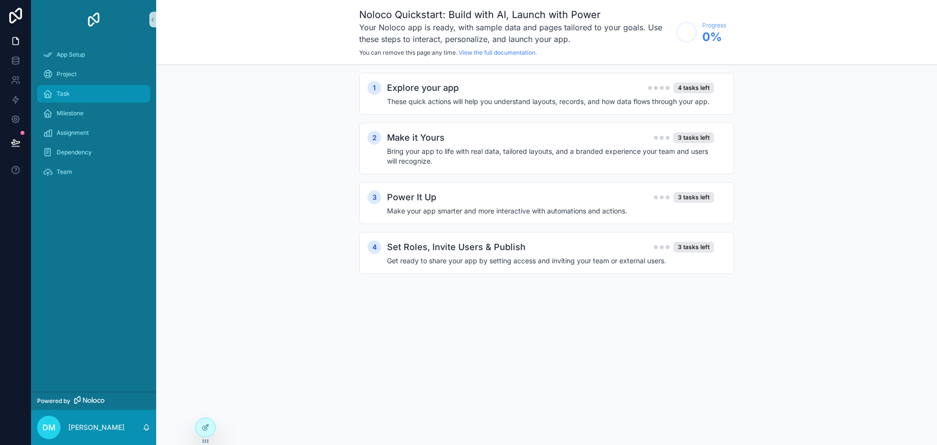
click at [66, 99] on div "Task" at bounding box center [94, 94] width 102 height 16
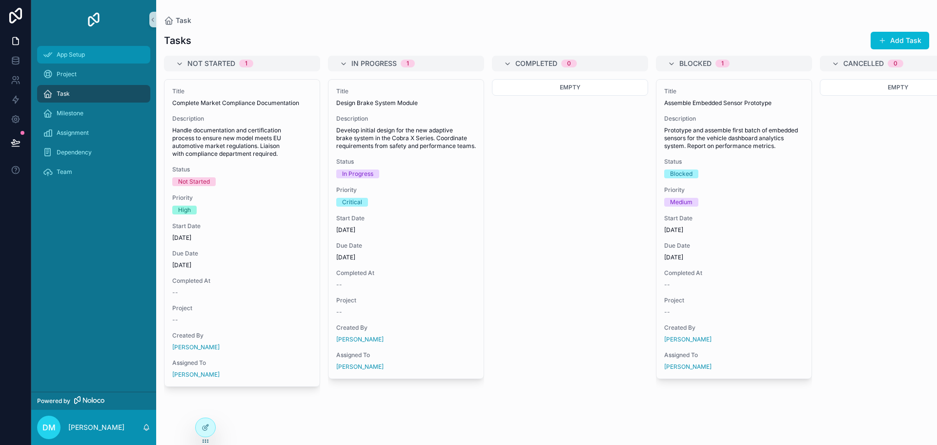
click at [82, 54] on span "App Setup" at bounding box center [71, 55] width 28 height 8
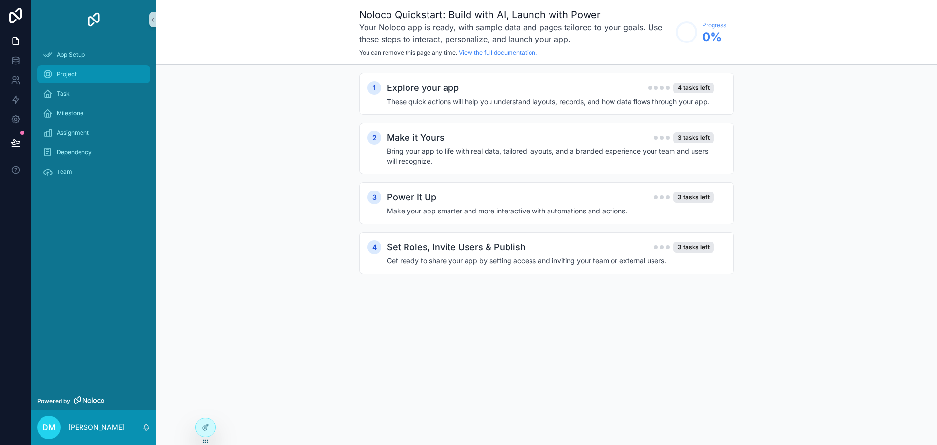
click at [83, 75] on div "Project" at bounding box center [94, 74] width 102 height 16
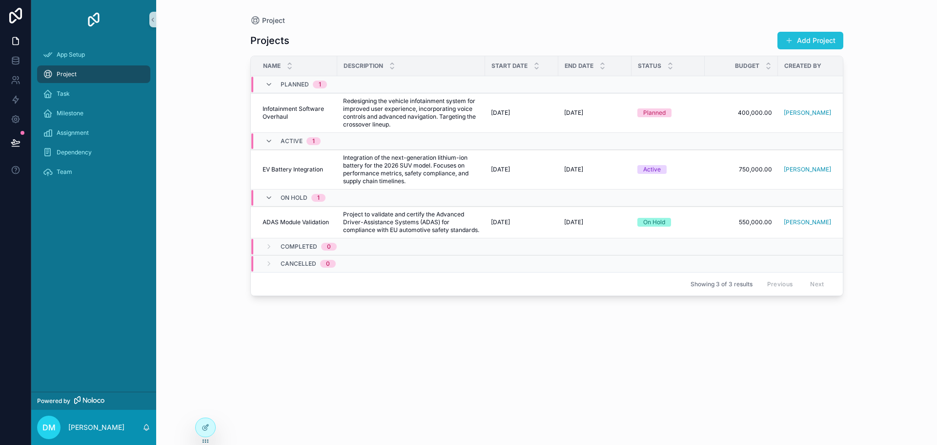
click at [785, 38] on button "Add Project" at bounding box center [811, 41] width 66 height 18
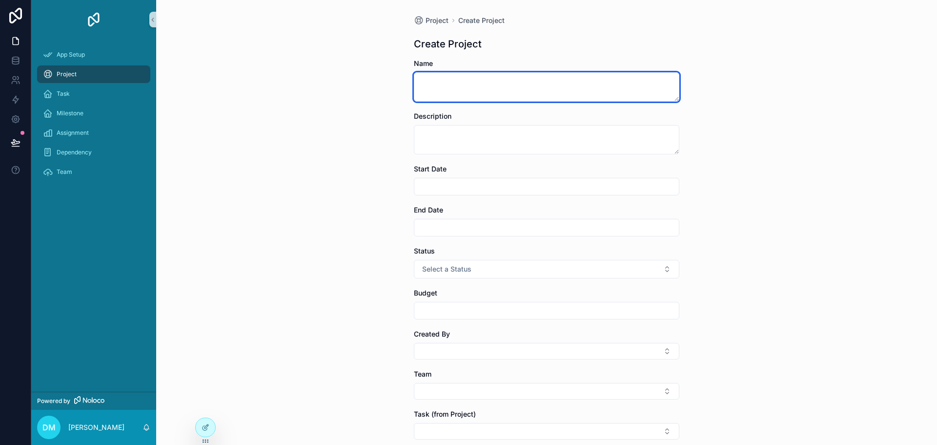
click at [503, 91] on textarea "scrollable content" at bounding box center [547, 86] width 266 height 29
type textarea "**********"
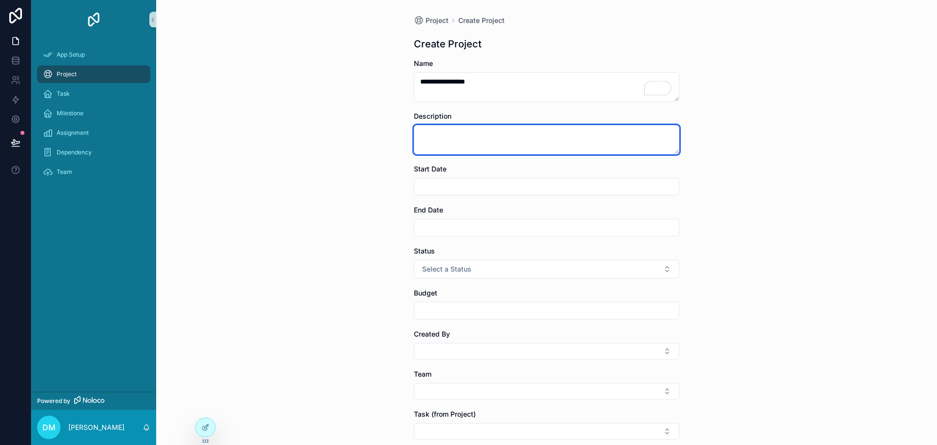
click at [450, 131] on textarea "scrollable content" at bounding box center [547, 139] width 266 height 29
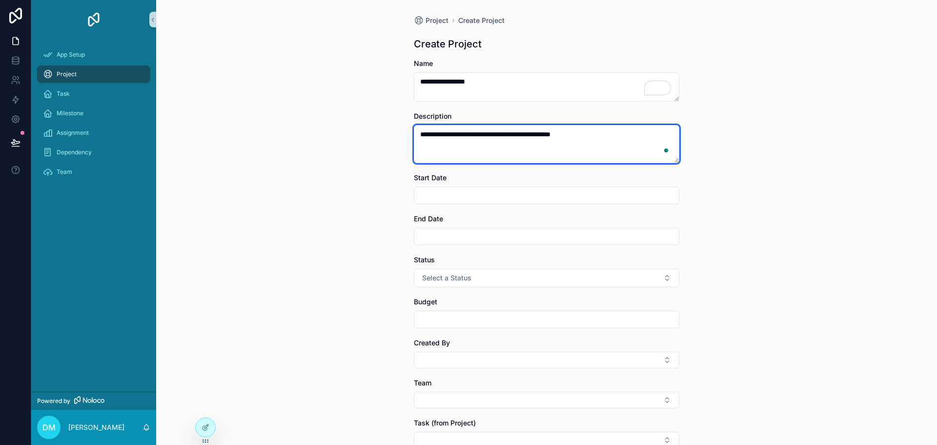
type textarea "**********"
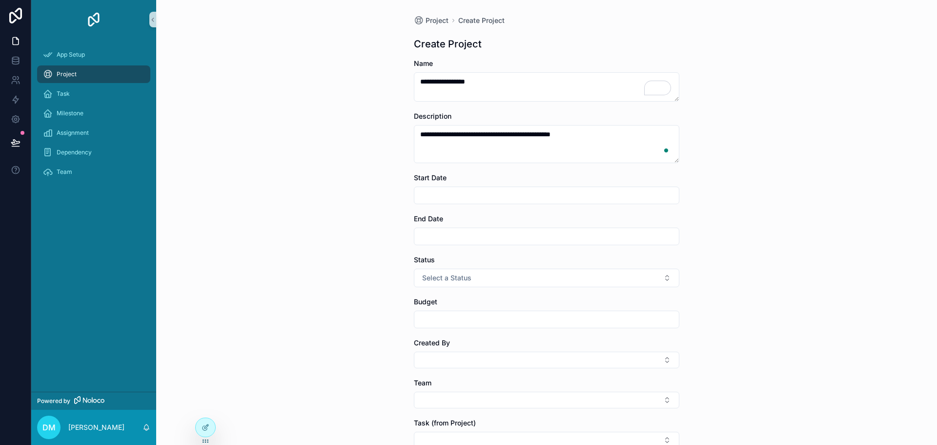
click at [470, 206] on form "**********" at bounding box center [547, 321] width 266 height 525
click at [467, 199] on input "scrollable content" at bounding box center [547, 195] width 265 height 14
click at [528, 275] on button "2" at bounding box center [526, 277] width 18 height 18
type input "********"
click at [452, 237] on input "scrollable content" at bounding box center [547, 236] width 265 height 14
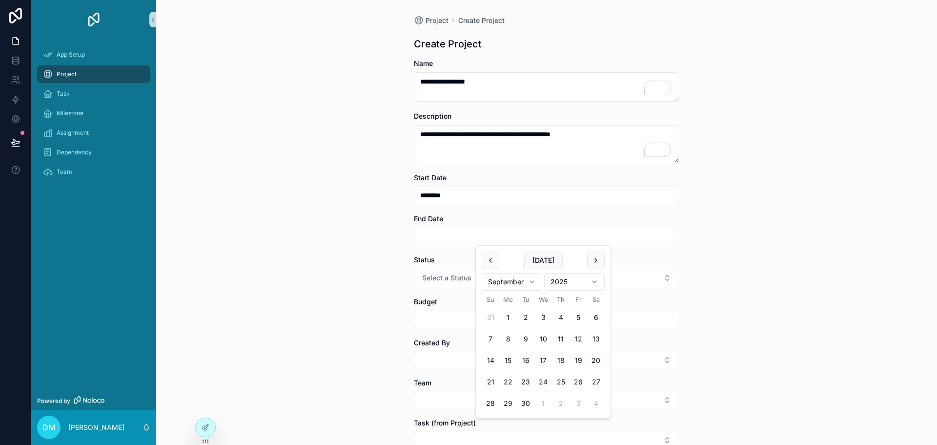
click at [508, 285] on html "**********" at bounding box center [468, 222] width 937 height 445
click at [567, 361] on button "13" at bounding box center [561, 361] width 18 height 18
type input "**********"
click at [296, 227] on div "**********" at bounding box center [546, 222] width 781 height 445
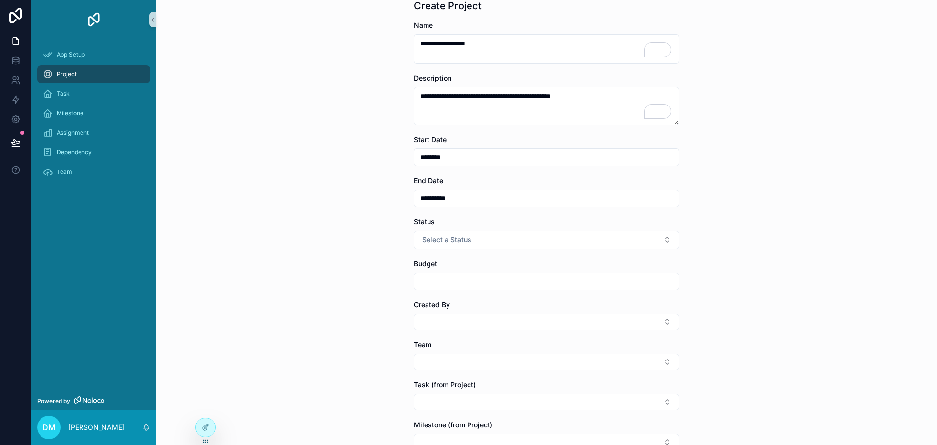
scroll to position [98, 0]
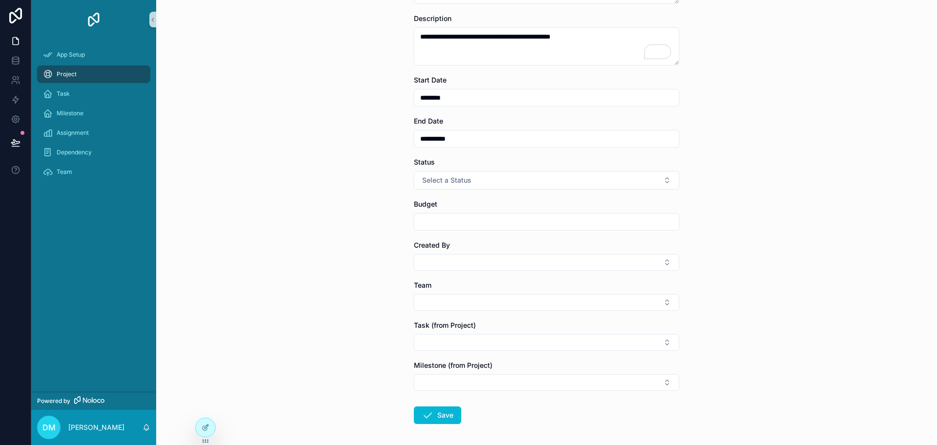
click at [428, 99] on input "********" at bounding box center [547, 98] width 265 height 14
click at [313, 103] on div "**********" at bounding box center [546, 124] width 781 height 445
click at [456, 182] on span "Select a Status" at bounding box center [446, 180] width 49 height 10
click at [440, 222] on div "Planned" at bounding box center [434, 219] width 22 height 9
click at [260, 183] on div "**********" at bounding box center [546, 124] width 781 height 445
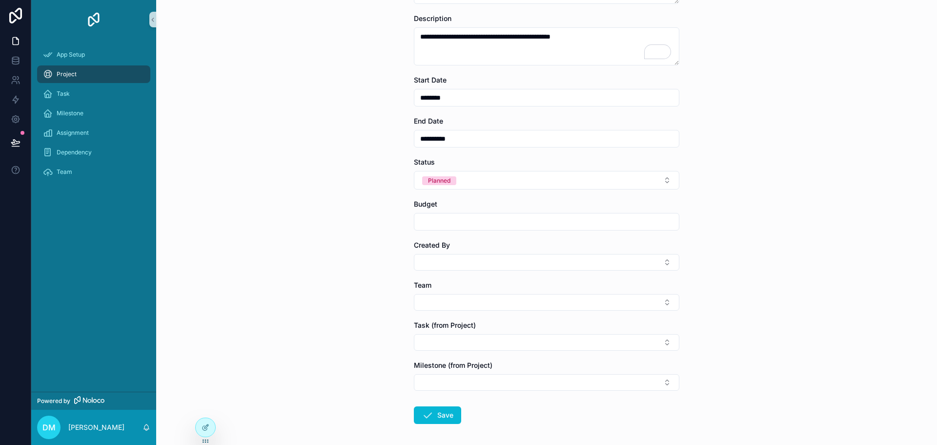
click at [451, 221] on input "scrollable content" at bounding box center [547, 222] width 265 height 14
click at [361, 246] on div "**********" at bounding box center [546, 124] width 781 height 445
click at [424, 260] on button "Select Button" at bounding box center [547, 262] width 266 height 17
click at [431, 307] on span "[EMAIL_ADDRESS][DOMAIN_NAME]" at bounding box center [476, 311] width 118 height 10
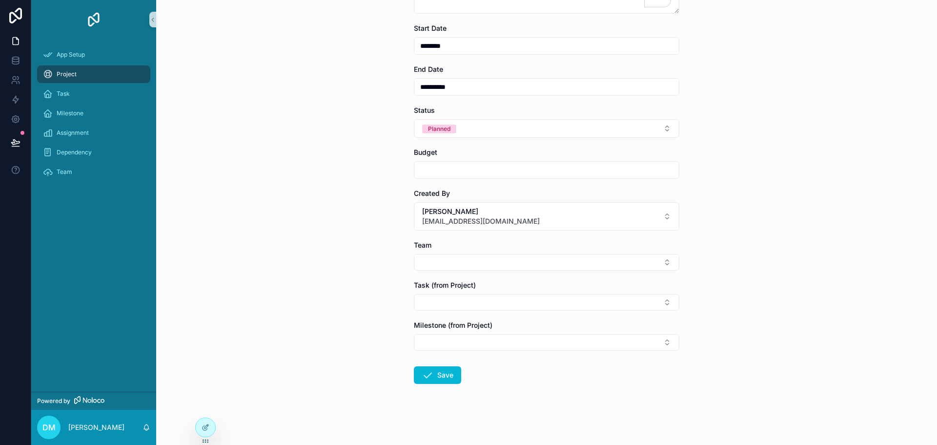
scroll to position [151, 0]
click at [436, 259] on button "Select Button" at bounding box center [547, 260] width 266 height 17
click at [268, 262] on div "**********" at bounding box center [546, 71] width 781 height 445
click at [449, 301] on button "Select Button" at bounding box center [547, 300] width 266 height 17
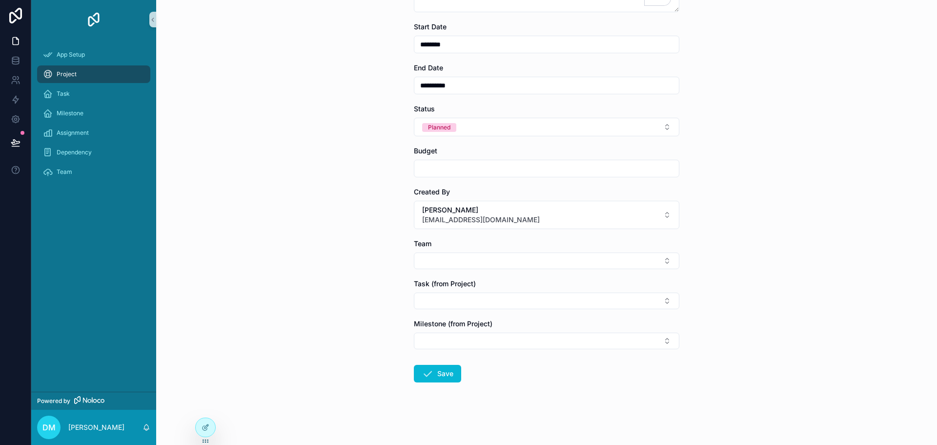
click at [236, 278] on div "**********" at bounding box center [546, 71] width 781 height 445
click at [446, 348] on button "Select Button" at bounding box center [547, 340] width 266 height 17
click at [301, 302] on div "**********" at bounding box center [546, 222] width 781 height 445
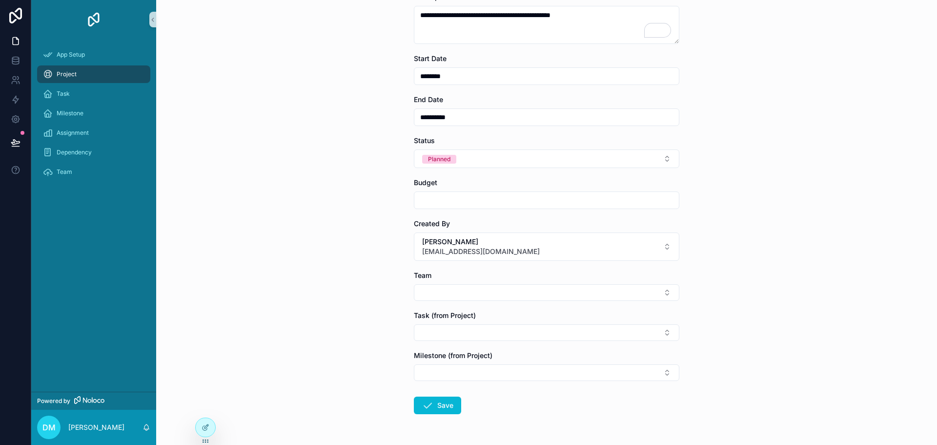
scroll to position [102, 0]
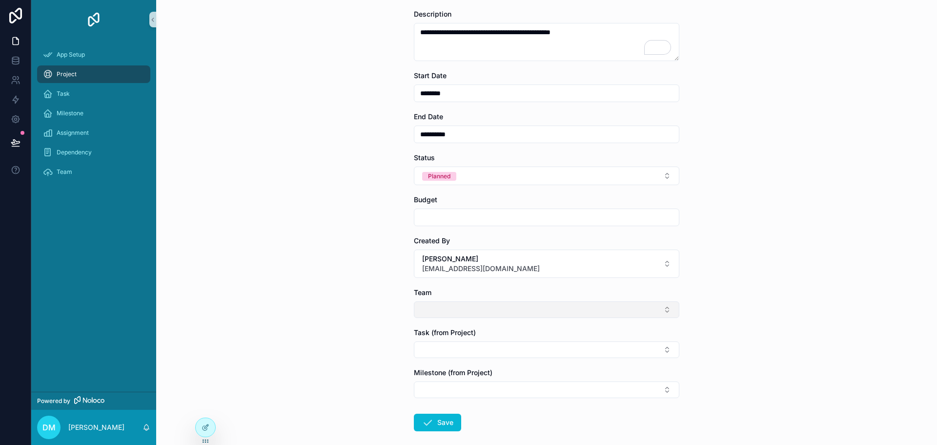
click at [455, 312] on button "Select Button" at bounding box center [547, 309] width 266 height 17
click at [465, 348] on span "Powertrain Development" at bounding box center [456, 348] width 79 height 10
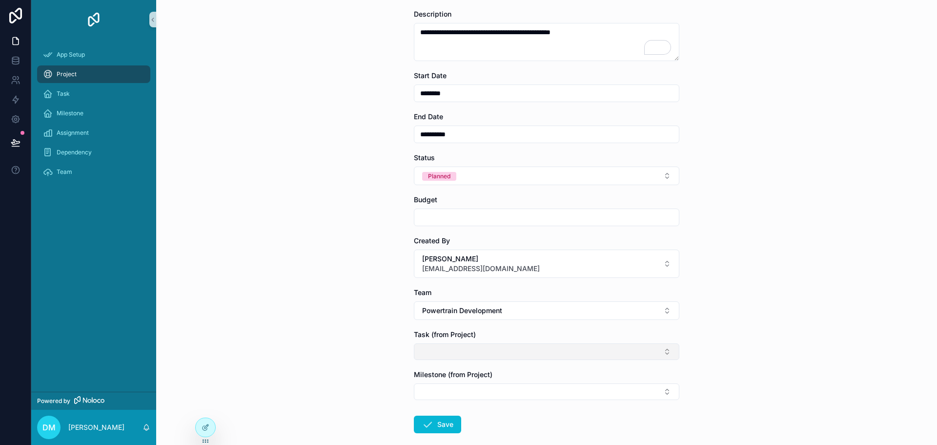
click at [433, 356] on button "Select Button" at bounding box center [547, 351] width 266 height 17
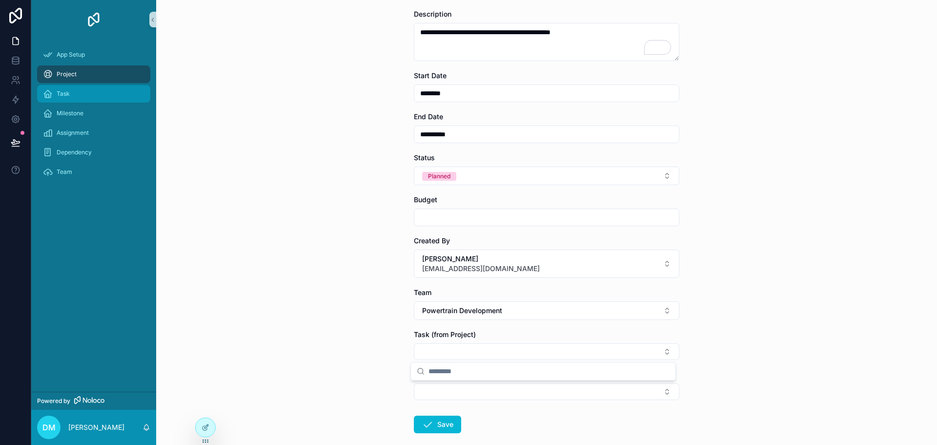
click at [118, 94] on div "Task" at bounding box center [94, 94] width 102 height 16
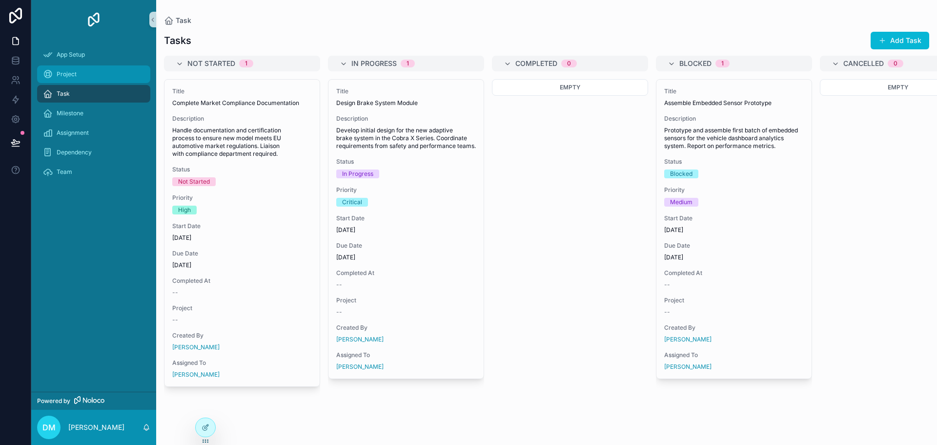
click at [94, 77] on div "Project" at bounding box center [94, 74] width 102 height 16
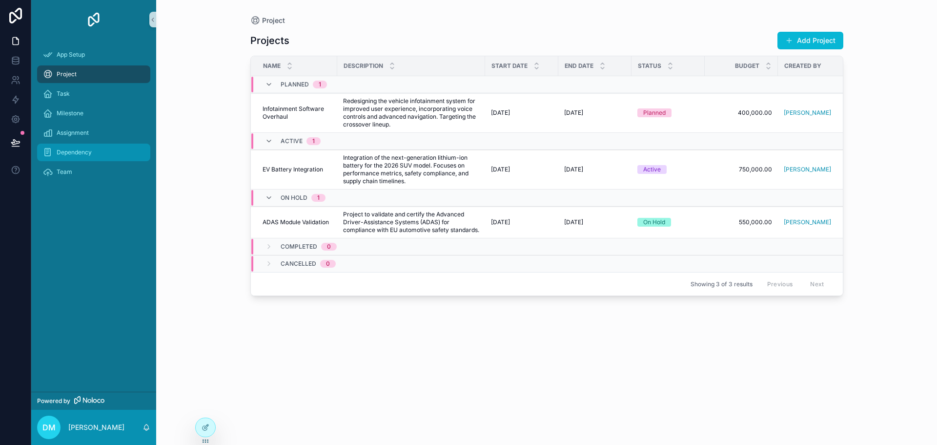
click at [69, 155] on span "Dependency" at bounding box center [74, 152] width 35 height 8
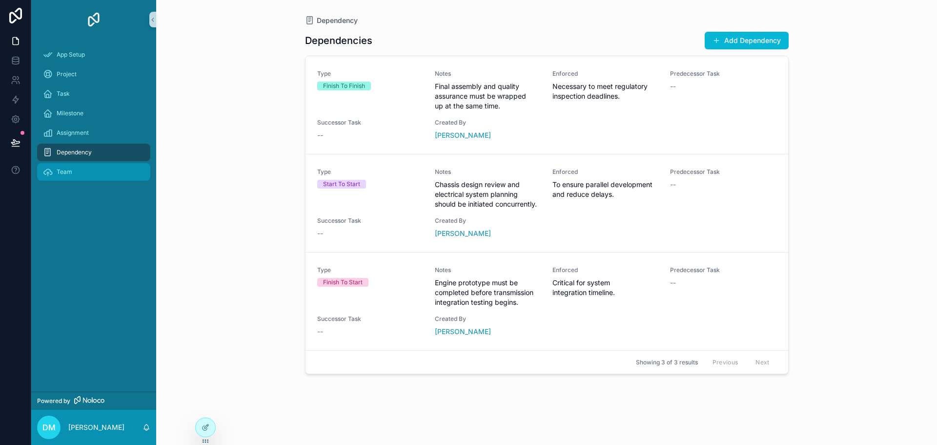
click at [67, 168] on span "Team" at bounding box center [65, 172] width 16 height 8
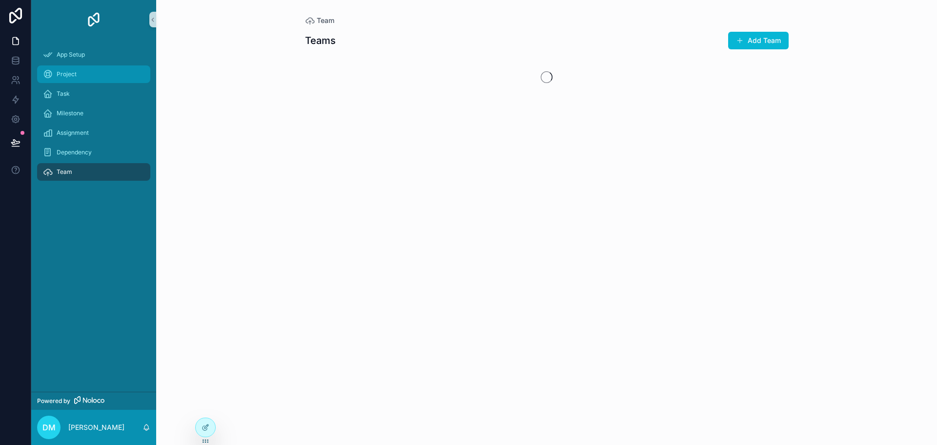
click at [64, 78] on span "Project" at bounding box center [67, 74] width 20 height 8
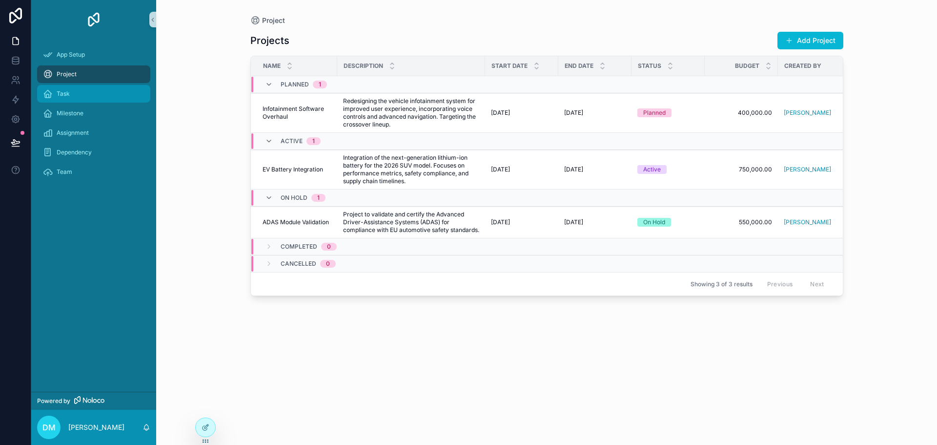
click at [65, 97] on span "Task" at bounding box center [63, 94] width 13 height 8
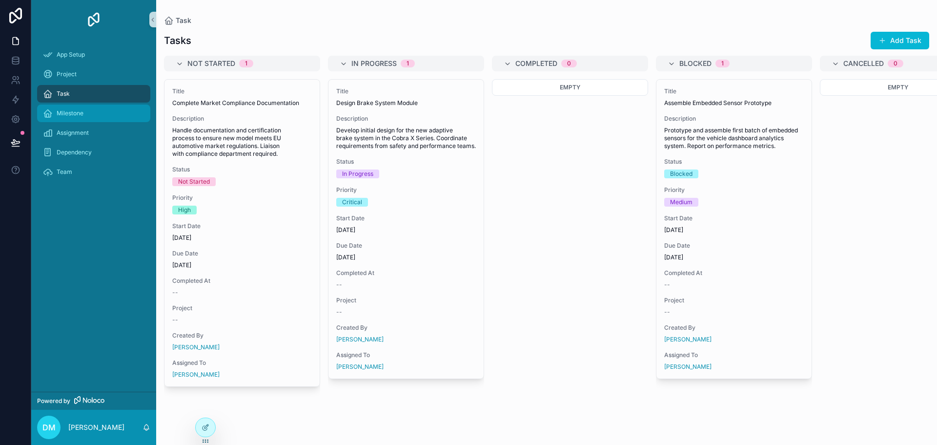
drag, startPoint x: 69, startPoint y: 115, endPoint x: 69, endPoint y: 121, distance: 5.4
click at [69, 116] on span "Milestone" at bounding box center [70, 113] width 27 height 8
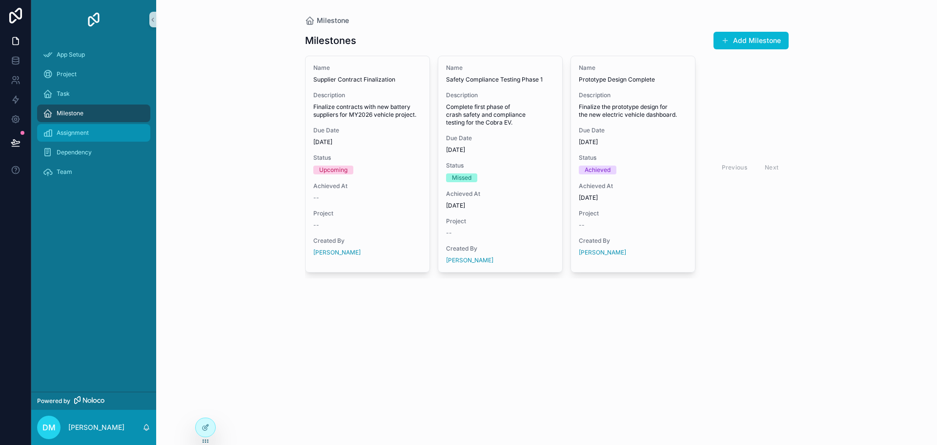
click at [71, 137] on div "Assignment" at bounding box center [94, 133] width 102 height 16
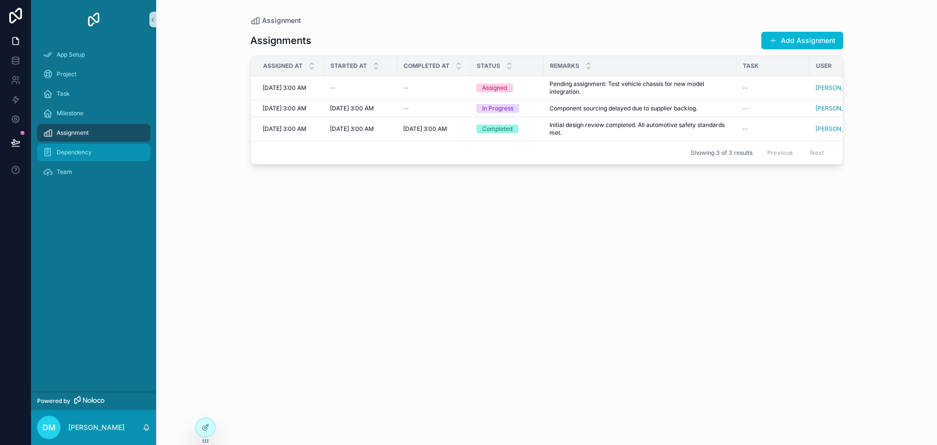
click at [72, 151] on span "Dependency" at bounding box center [74, 152] width 35 height 8
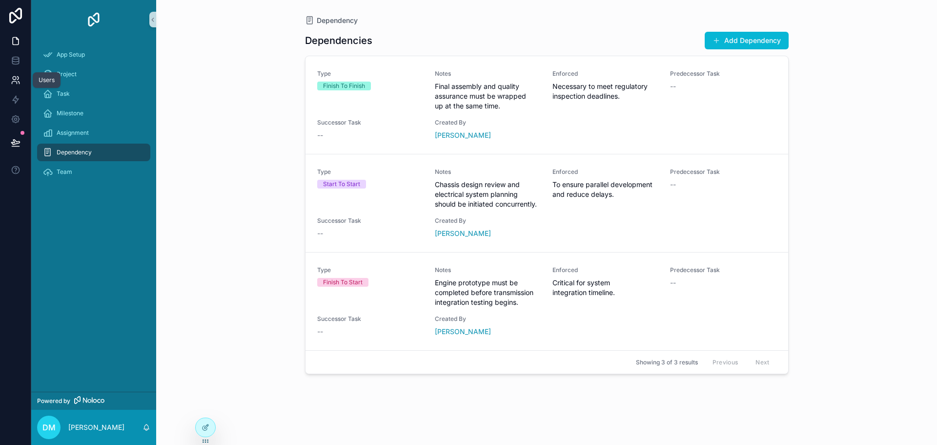
click at [16, 83] on icon at bounding box center [16, 80] width 10 height 10
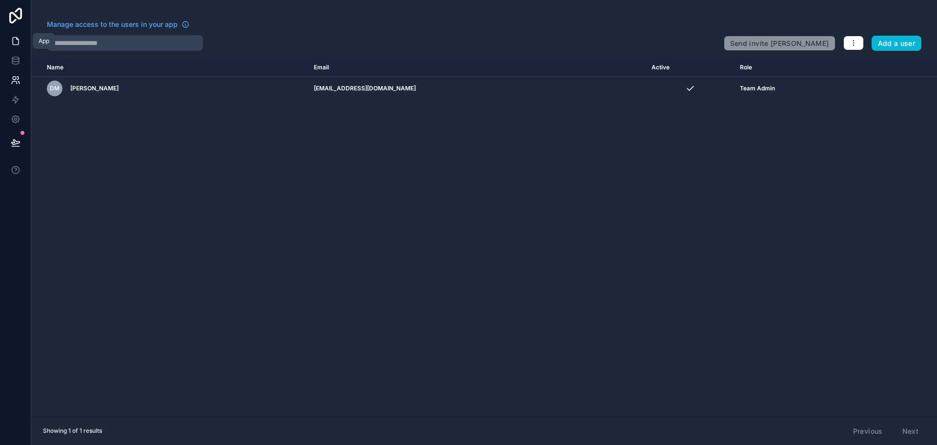
click at [15, 42] on icon at bounding box center [16, 41] width 10 height 10
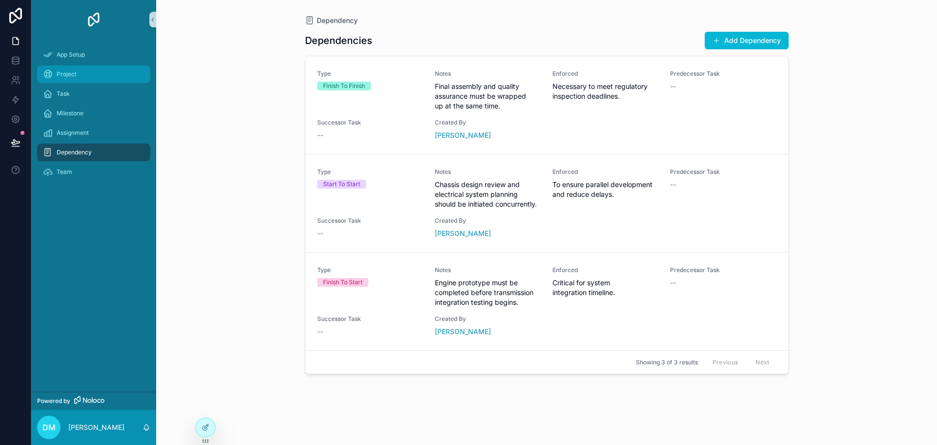
click at [83, 76] on div "Project" at bounding box center [94, 74] width 102 height 16
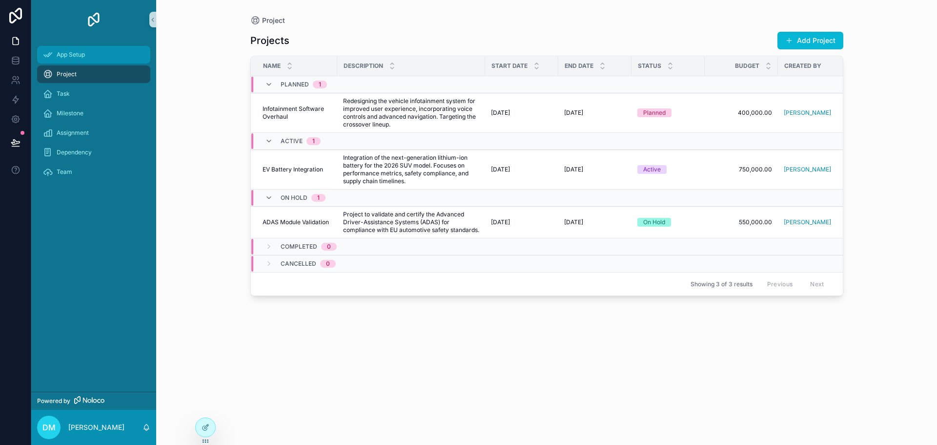
click at [73, 62] on div "App Setup" at bounding box center [94, 55] width 102 height 16
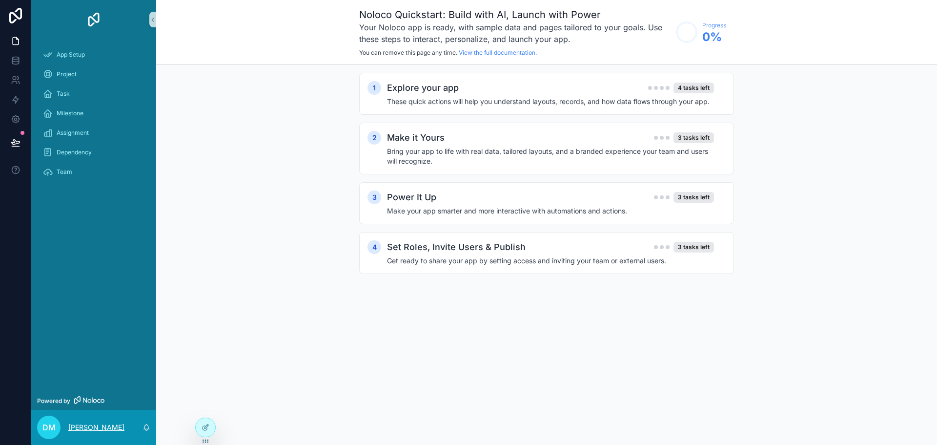
click at [91, 428] on p "[PERSON_NAME]" at bounding box center [96, 427] width 56 height 10
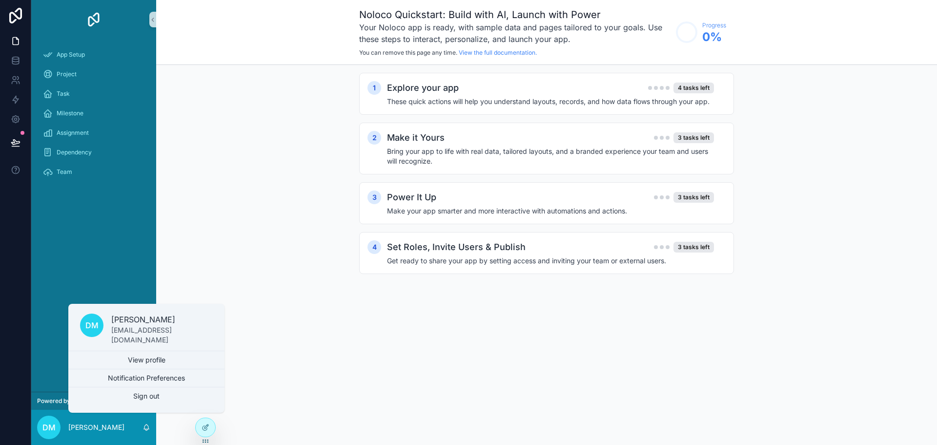
click at [40, 298] on div "App Setup Project Task Milestone Assignment Dependency Team" at bounding box center [93, 215] width 125 height 353
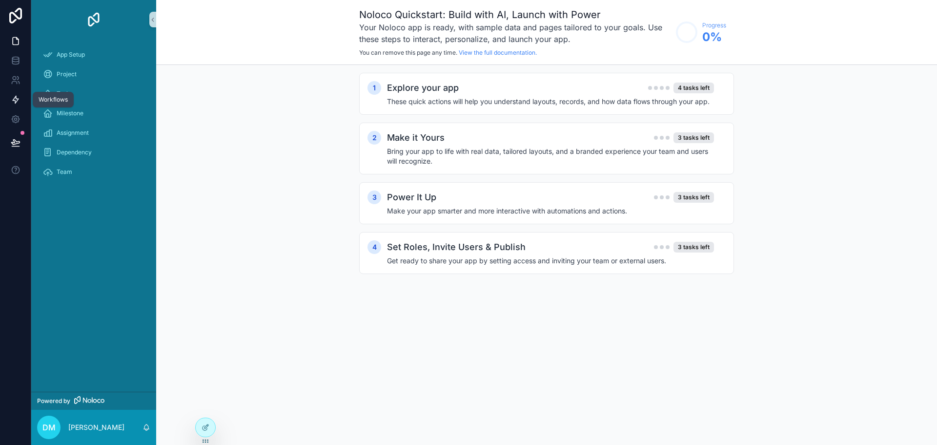
click at [18, 99] on icon at bounding box center [16, 99] width 6 height 7
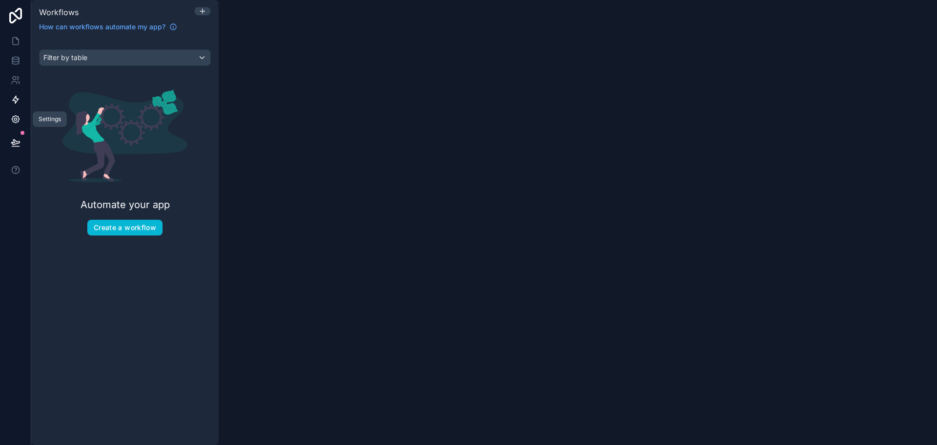
click at [20, 121] on icon at bounding box center [16, 119] width 10 height 10
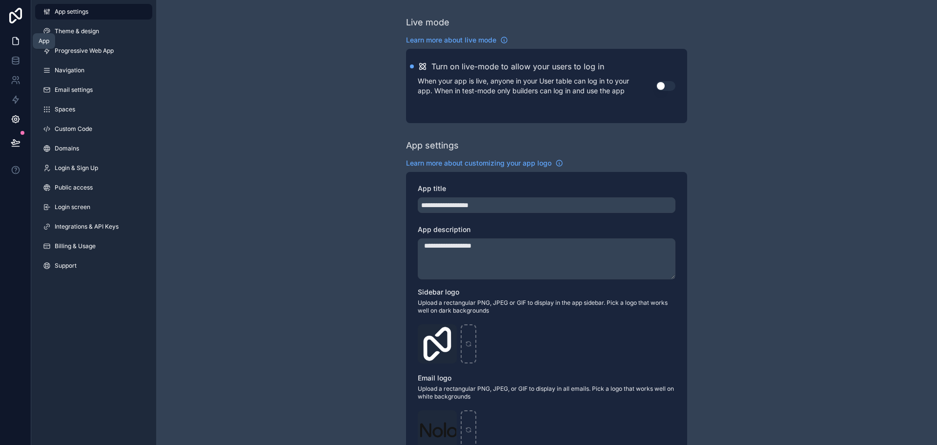
click at [9, 43] on link at bounding box center [15, 41] width 31 height 20
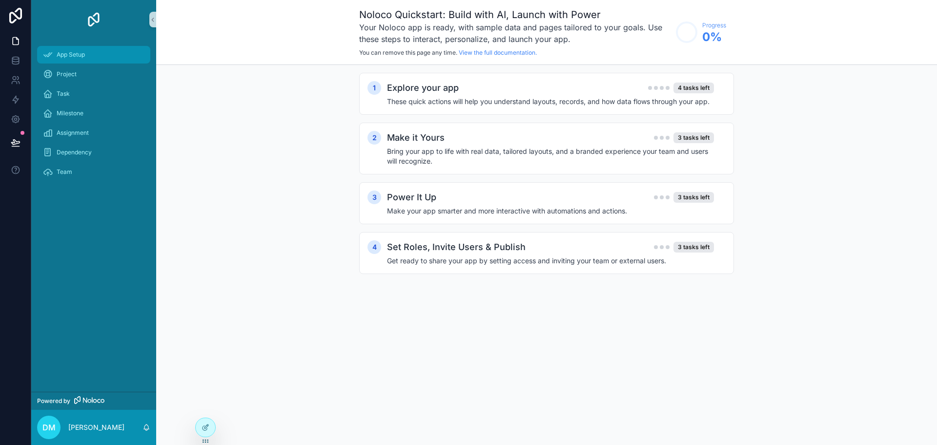
click at [78, 57] on span "App Setup" at bounding box center [71, 55] width 28 height 8
click at [109, 79] on div "Project" at bounding box center [94, 74] width 102 height 16
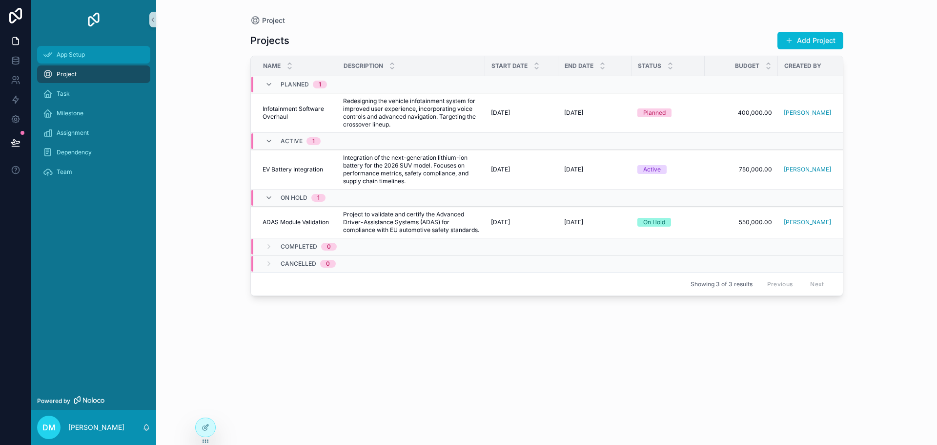
click at [103, 58] on div "App Setup" at bounding box center [94, 55] width 102 height 16
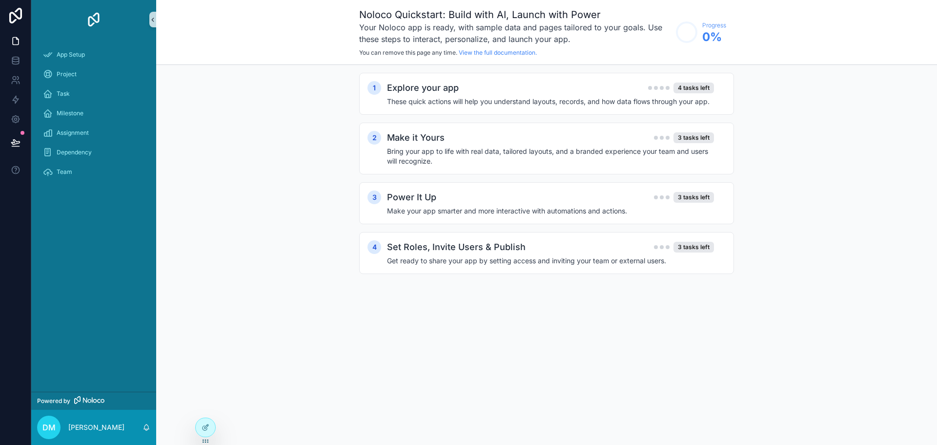
click at [151, 19] on icon "scrollable content" at bounding box center [152, 19] width 7 height 7
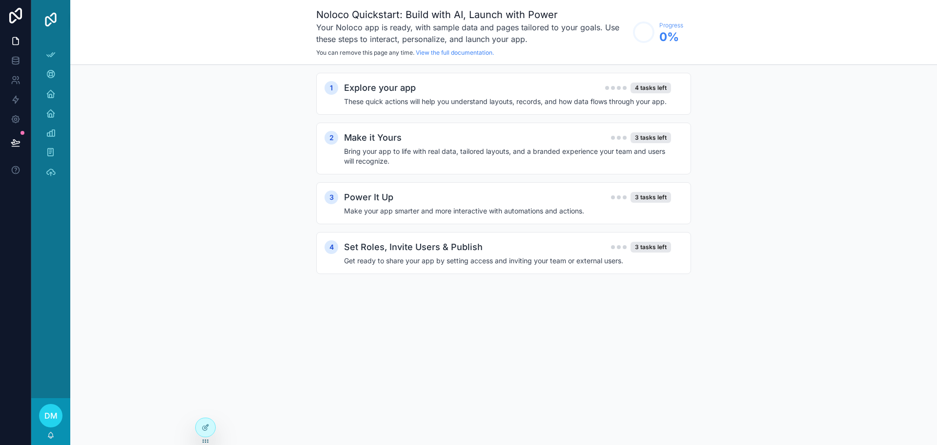
click at [53, 21] on img "scrollable content" at bounding box center [51, 20] width 16 height 16
click at [52, 52] on icon "scrollable content" at bounding box center [51, 55] width 10 height 10
click at [206, 441] on icon at bounding box center [206, 441] width 8 height 8
click at [207, 425] on icon at bounding box center [206, 427] width 8 height 8
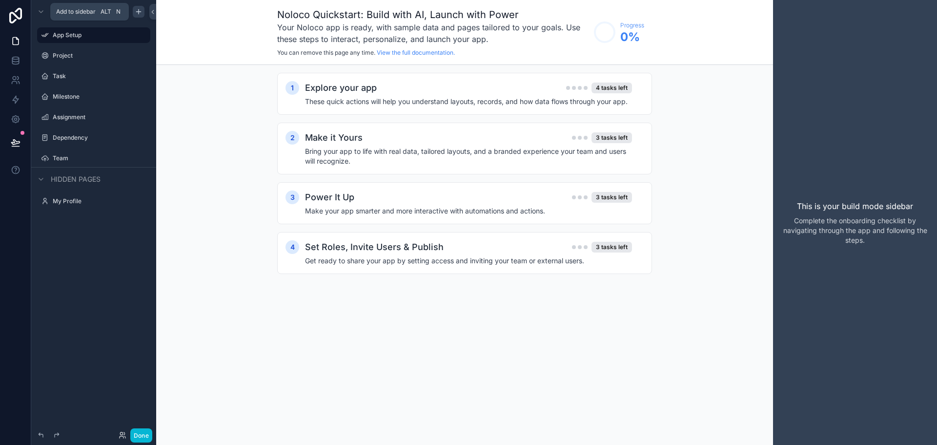
click at [140, 12] on icon "scrollable content" at bounding box center [138, 12] width 4 height 0
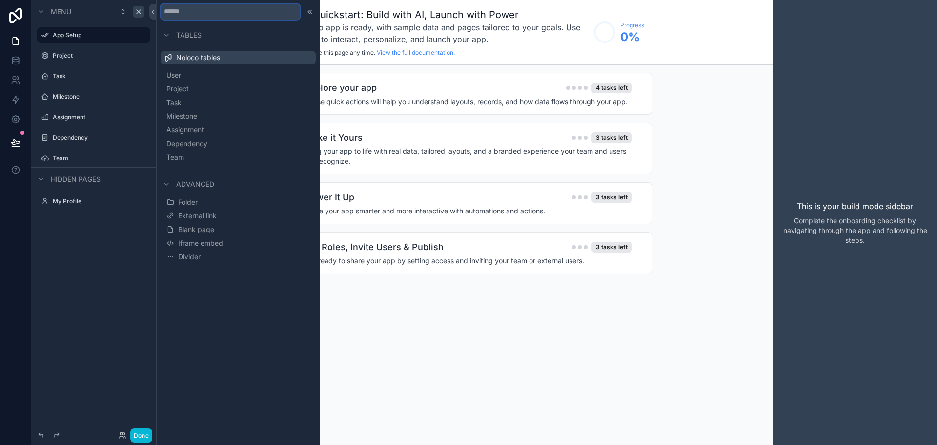
click at [240, 10] on input "text" at bounding box center [231, 12] width 140 height 16
type input "*"
type input "****"
click at [168, 117] on icon at bounding box center [167, 116] width 8 height 8
click at [167, 114] on icon at bounding box center [167, 116] width 8 height 8
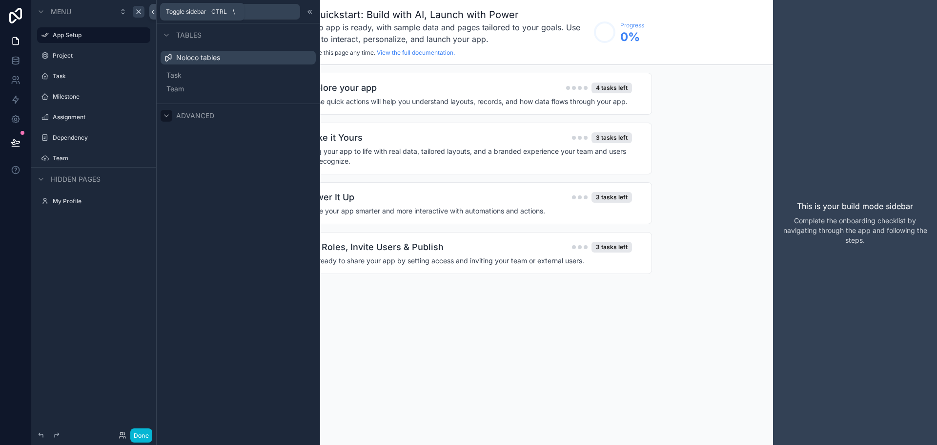
click at [154, 13] on icon at bounding box center [152, 11] width 7 height 7
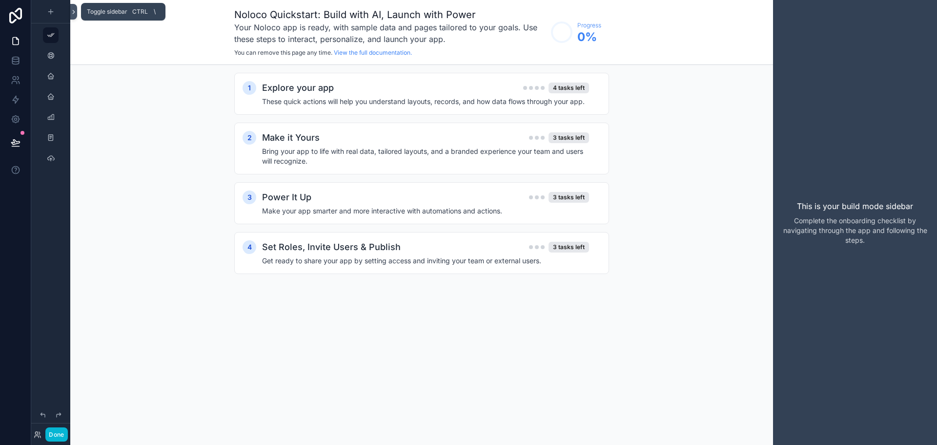
click at [74, 12] on icon at bounding box center [73, 11] width 7 height 7
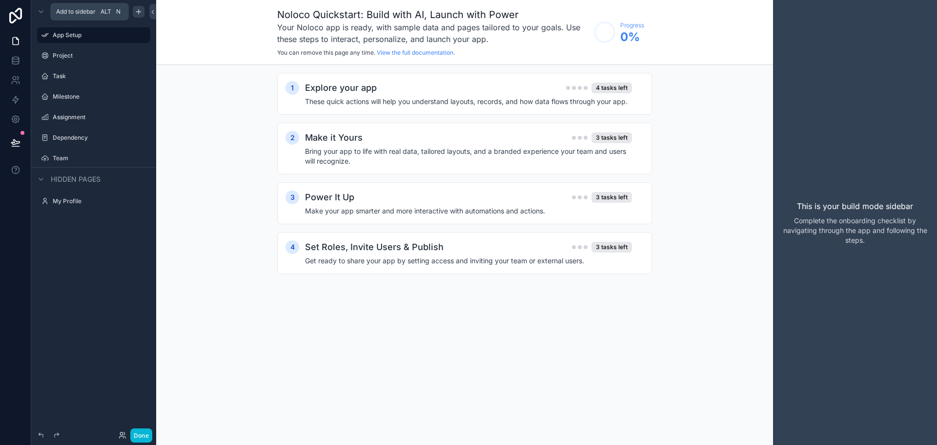
click at [135, 12] on icon "scrollable content" at bounding box center [139, 12] width 8 height 8
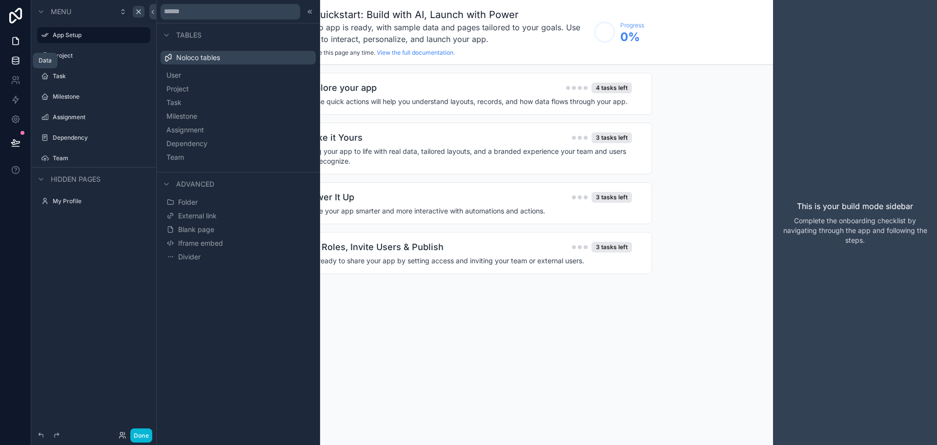
click at [15, 61] on icon at bounding box center [16, 61] width 10 height 10
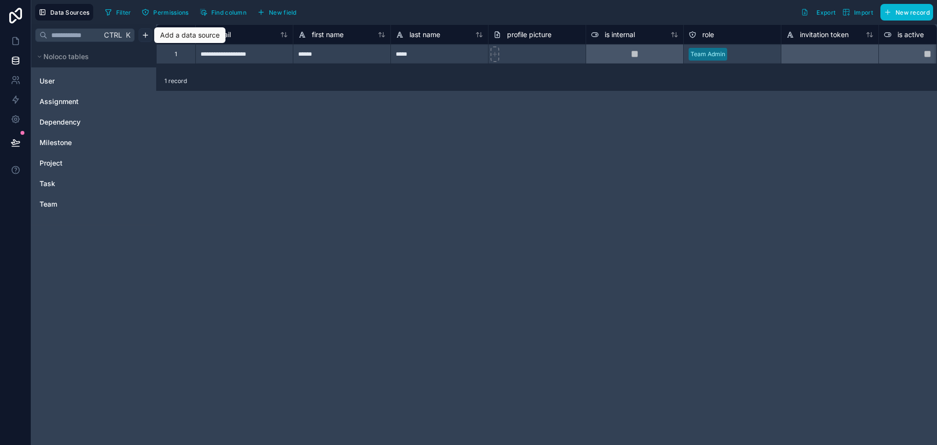
click at [145, 33] on html "**********" at bounding box center [468, 222] width 937 height 445
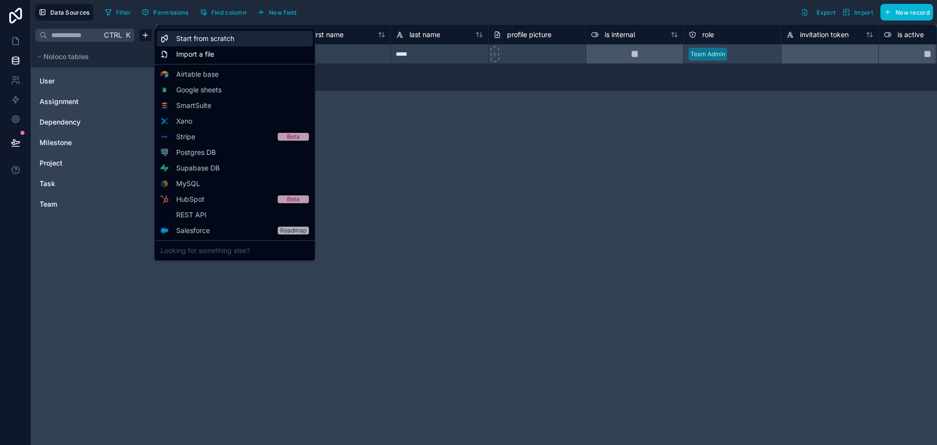
click at [248, 38] on div "Start from scratch" at bounding box center [235, 39] width 156 height 16
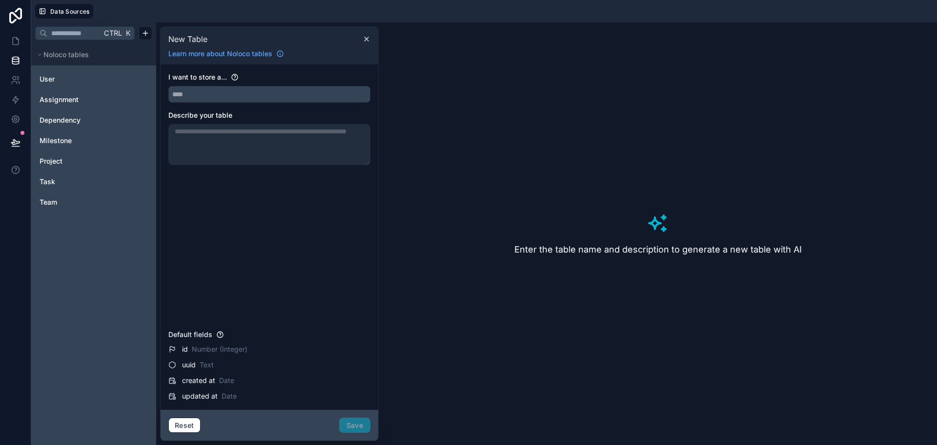
click at [250, 97] on input "text" at bounding box center [269, 94] width 201 height 16
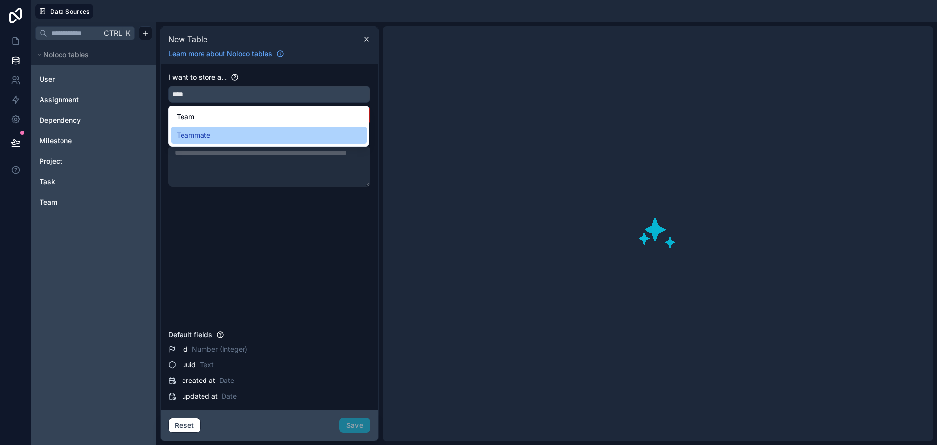
click at [255, 138] on div "Teammate" at bounding box center [269, 135] width 185 height 12
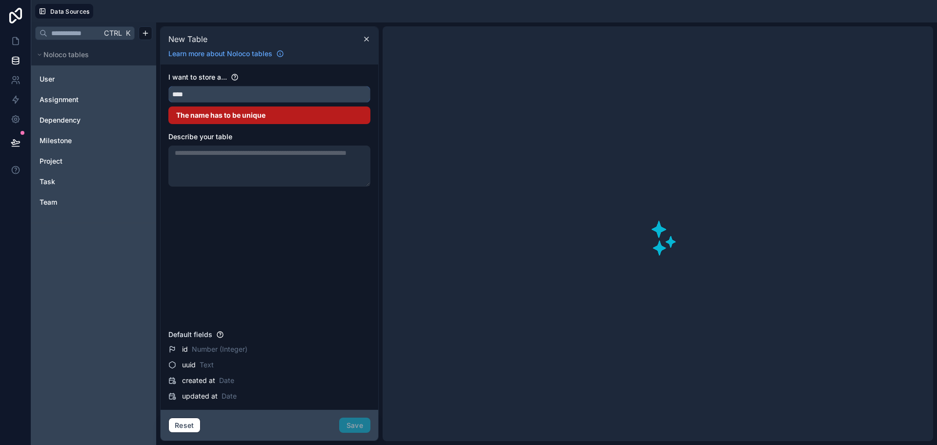
click at [269, 92] on input "****" at bounding box center [269, 94] width 201 height 16
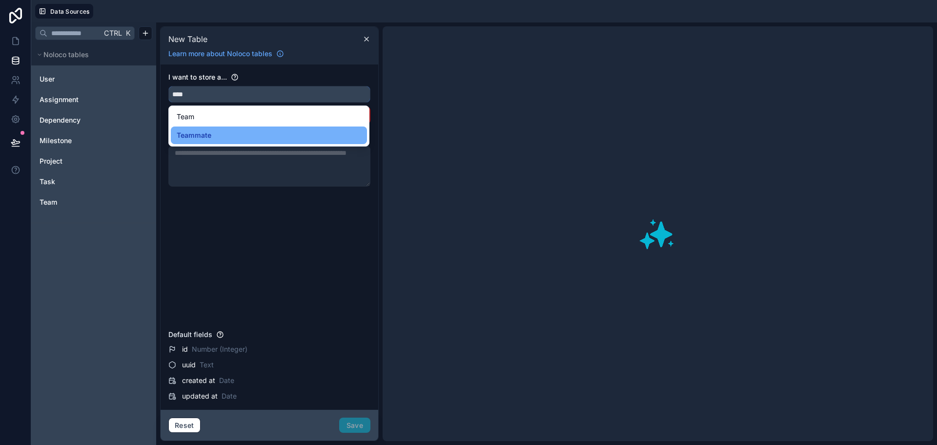
type input "********"
click at [233, 145] on textarea at bounding box center [269, 165] width 202 height 41
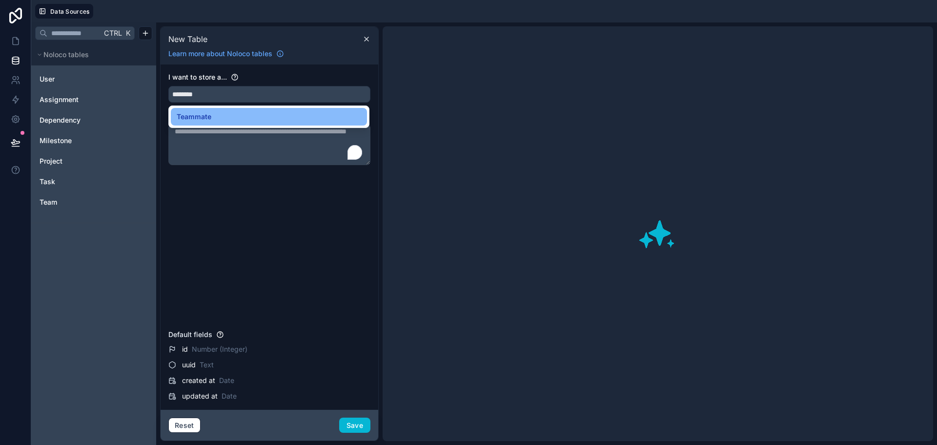
click at [199, 208] on div "I want to store a... ******** Describe your table" at bounding box center [269, 198] width 202 height 253
click at [222, 151] on textarea "To enrich screen reader interactions, please activate Accessibility in Grammarl…" at bounding box center [269, 144] width 202 height 41
type textarea "*"
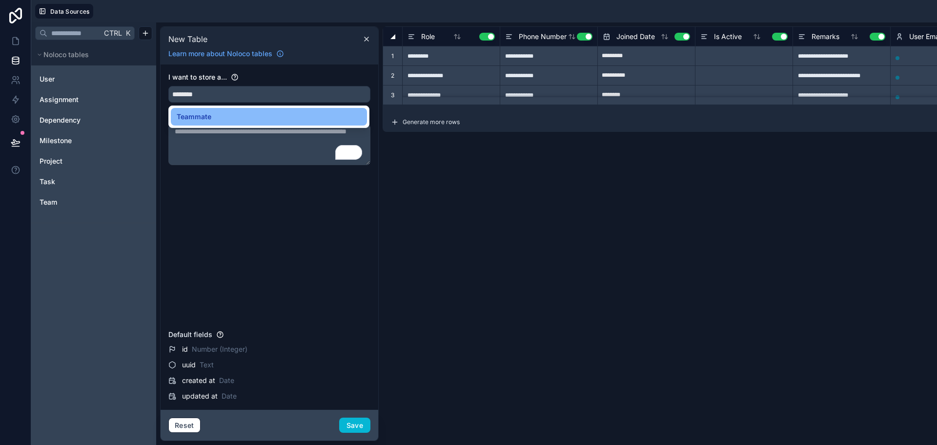
type textarea "*"
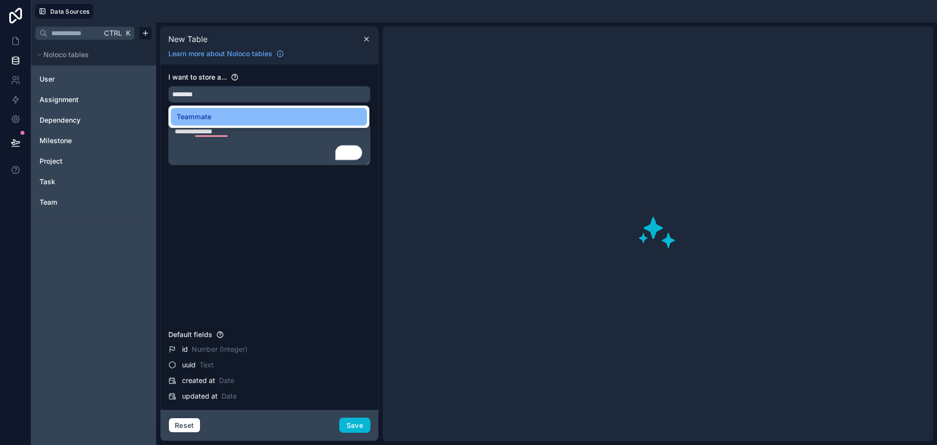
click at [237, 216] on div "**********" at bounding box center [269, 198] width 202 height 253
click at [210, 189] on div "**********" at bounding box center [269, 198] width 202 height 253
click at [219, 115] on div "Teammate" at bounding box center [269, 117] width 185 height 12
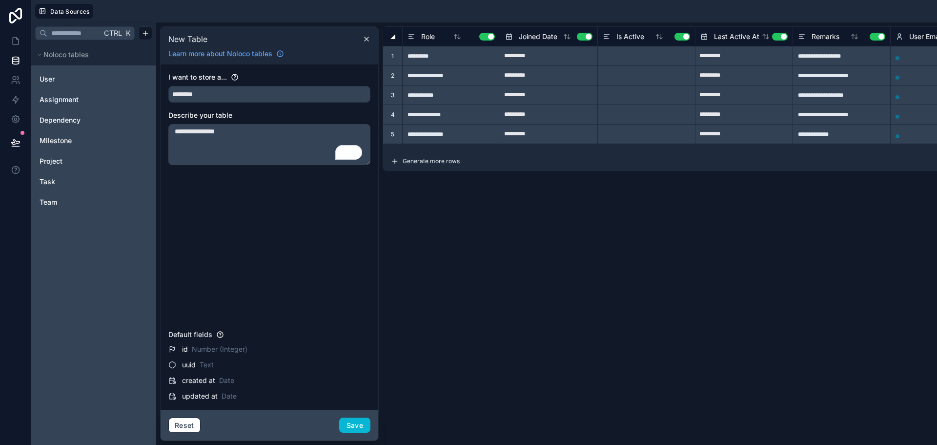
click at [405, 36] on div "Role Use setting" at bounding box center [451, 37] width 97 height 12
click at [259, 126] on textarea "**********" at bounding box center [269, 144] width 202 height 41
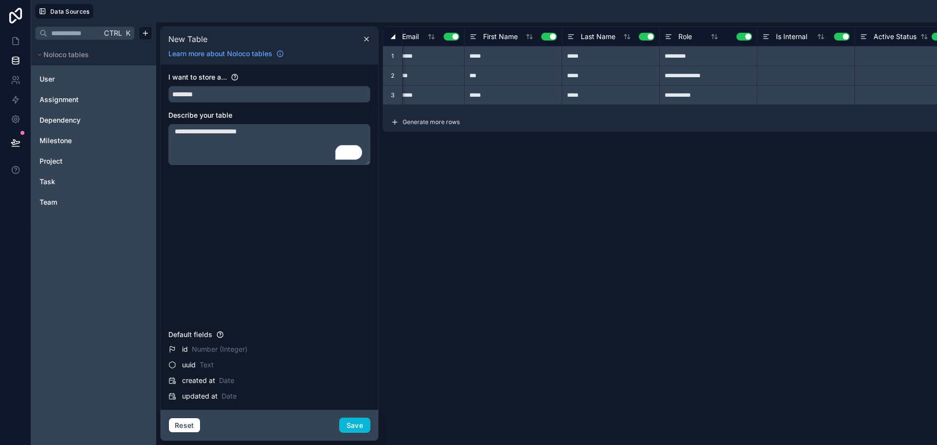
scroll to position [0, 125]
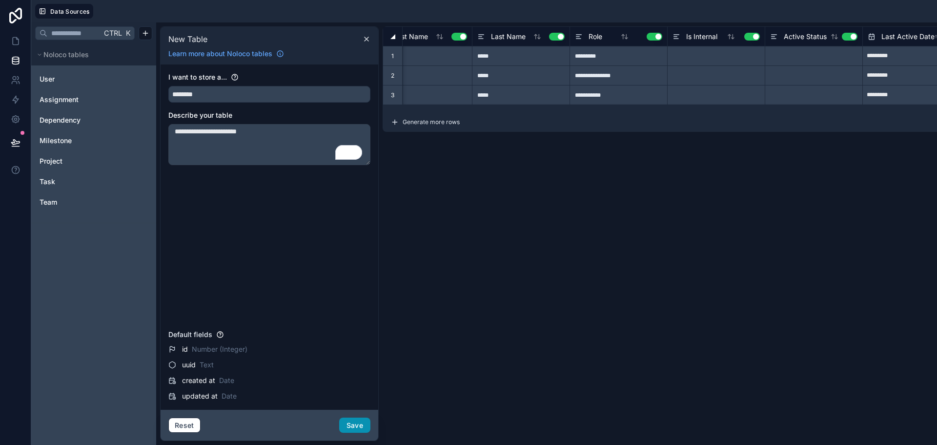
type textarea "**********"
click at [356, 423] on button "Save" at bounding box center [354, 425] width 31 height 16
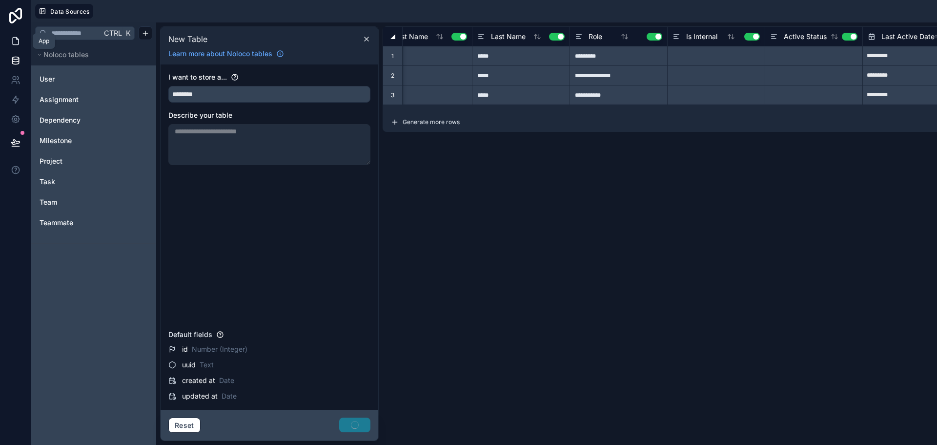
click at [8, 33] on link at bounding box center [15, 41] width 31 height 20
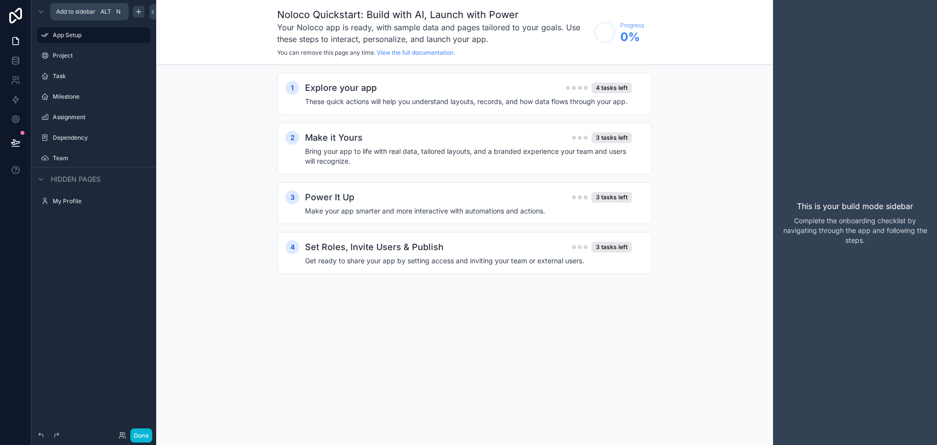
click at [141, 8] on icon "scrollable content" at bounding box center [139, 12] width 8 height 8
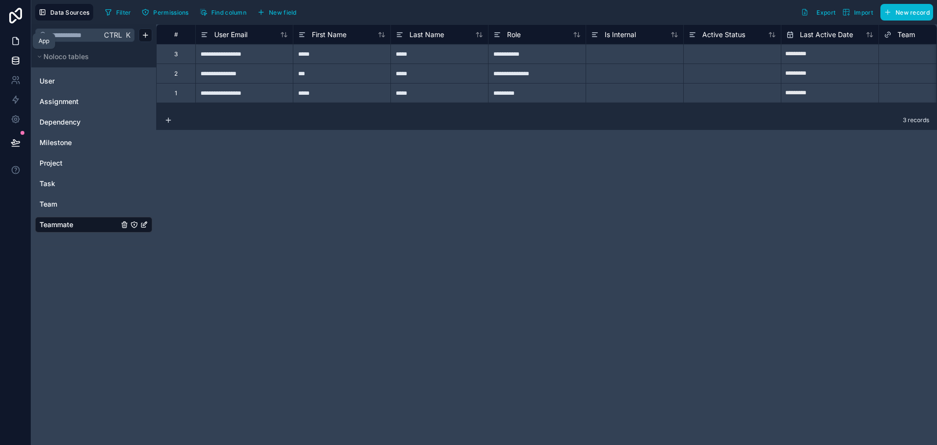
click at [17, 41] on icon at bounding box center [16, 41] width 10 height 10
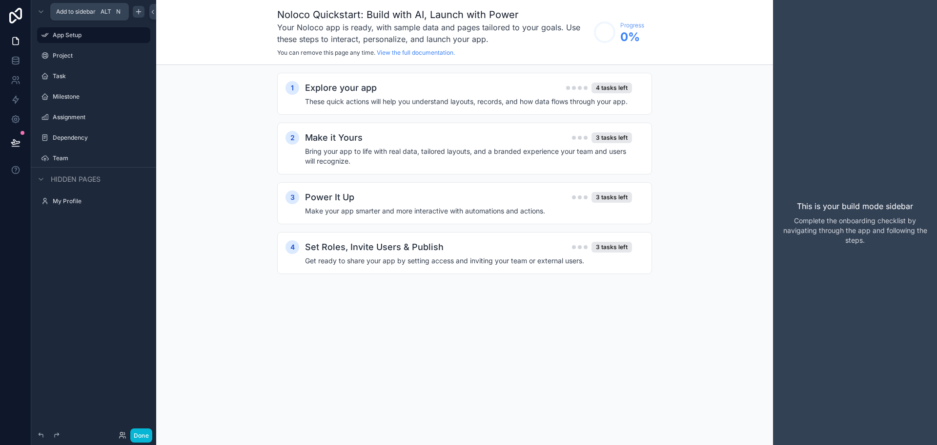
click at [140, 10] on icon "scrollable content" at bounding box center [139, 12] width 8 height 8
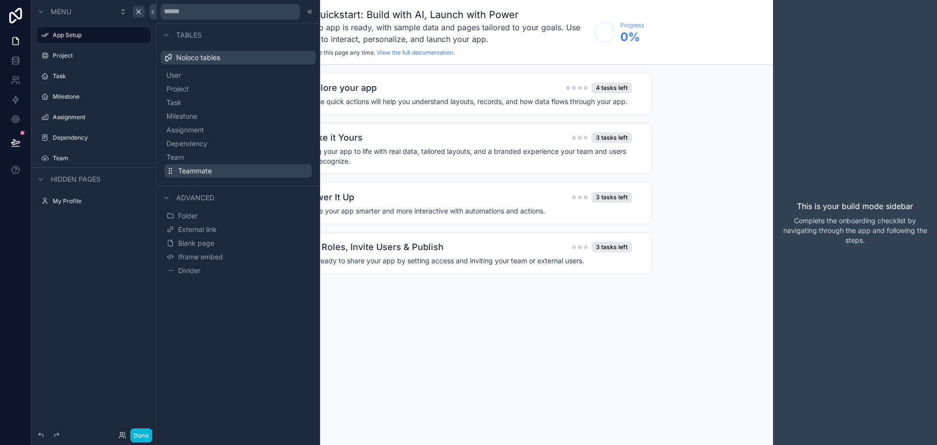
click at [191, 169] on span "Teammate" at bounding box center [195, 171] width 34 height 10
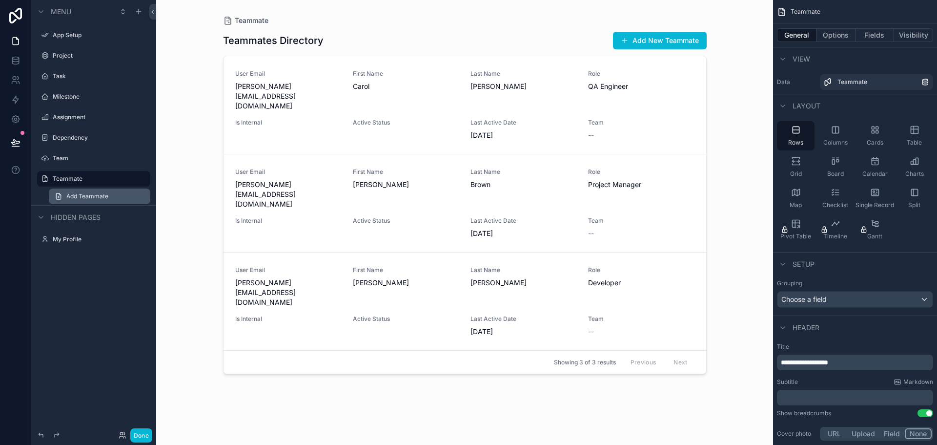
click at [85, 194] on span "Add Teammate" at bounding box center [87, 196] width 42 height 8
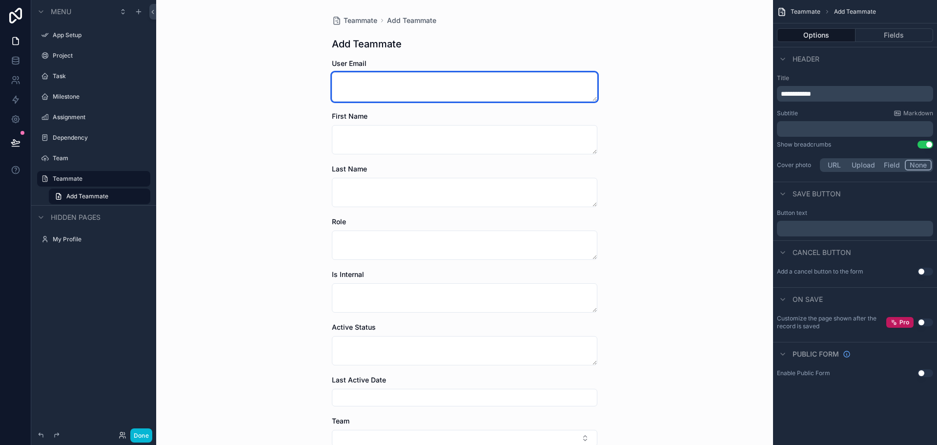
click at [383, 88] on textarea "scrollable content" at bounding box center [465, 86] width 266 height 29
click at [382, 88] on textarea "scrollable content" at bounding box center [465, 86] width 266 height 29
type textarea "**********"
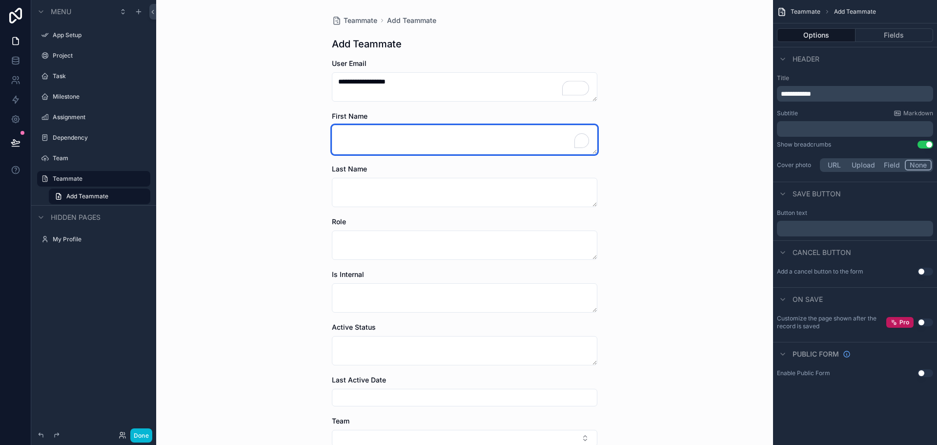
click at [365, 129] on textarea "To enrich screen reader interactions, please activate Accessibility in Grammarl…" at bounding box center [465, 139] width 266 height 29
type textarea "******"
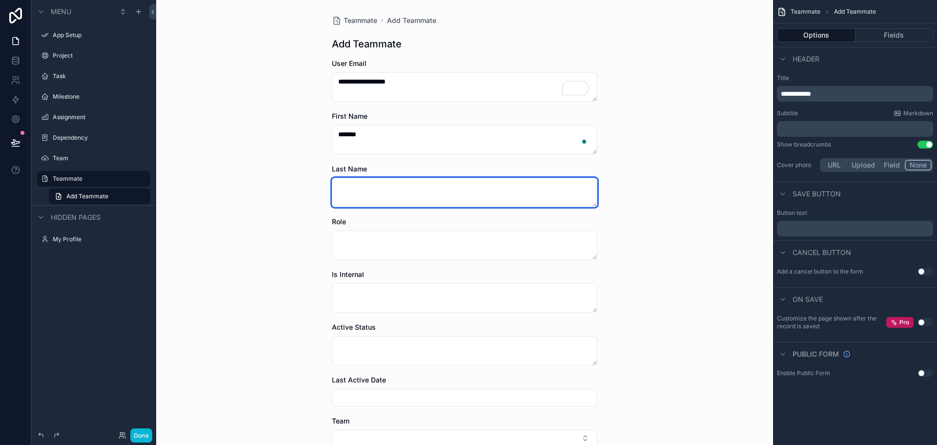
click at [368, 182] on textarea "scrollable content" at bounding box center [465, 192] width 266 height 29
type textarea "****"
